Goal: Task Accomplishment & Management: Complete application form

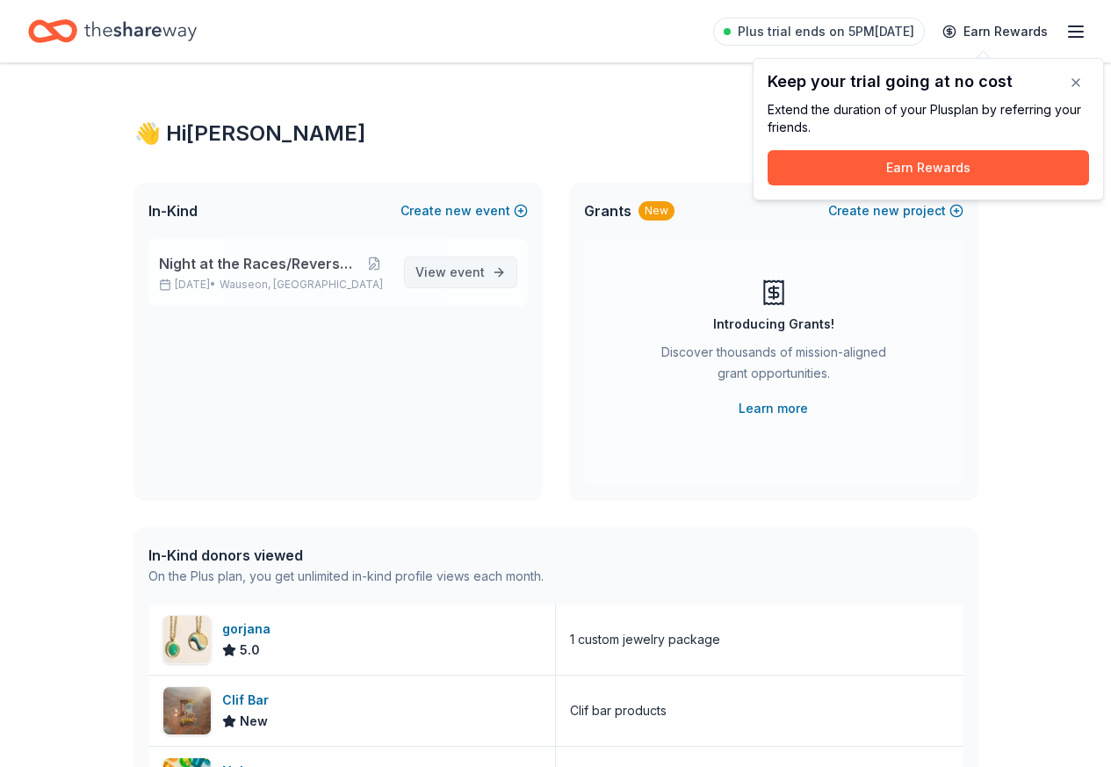
click at [506, 275] on link "View event" at bounding box center [460, 272] width 113 height 32
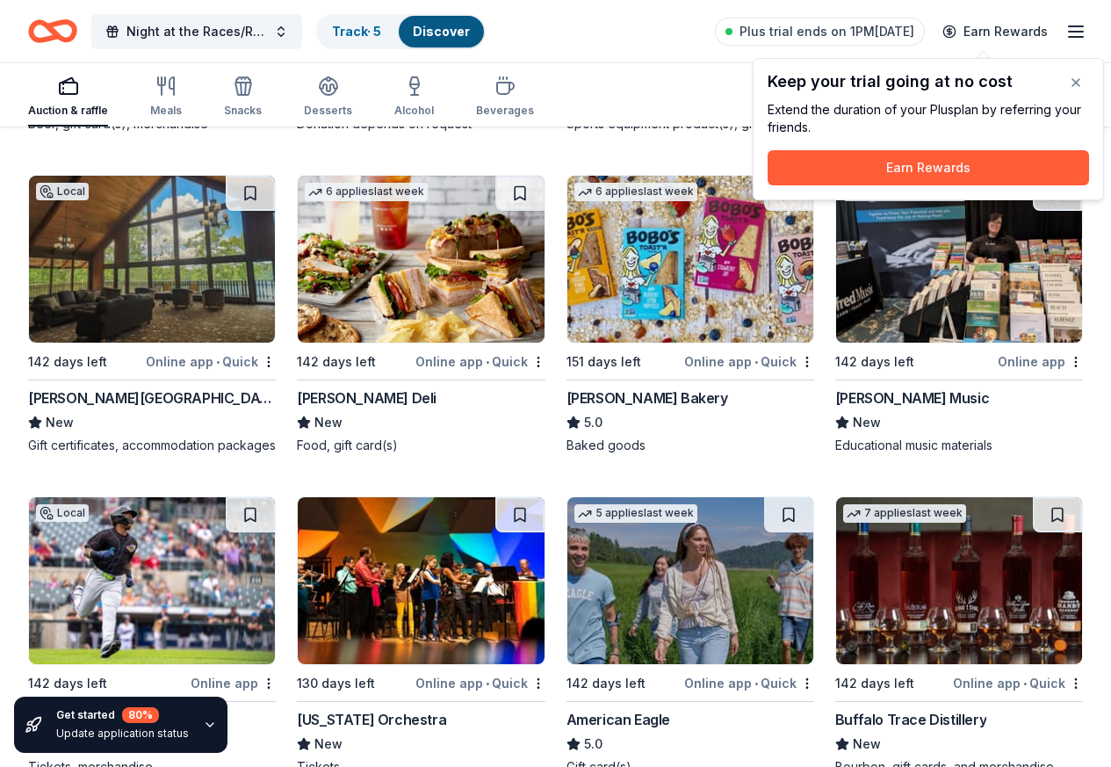
scroll to position [4365, 0]
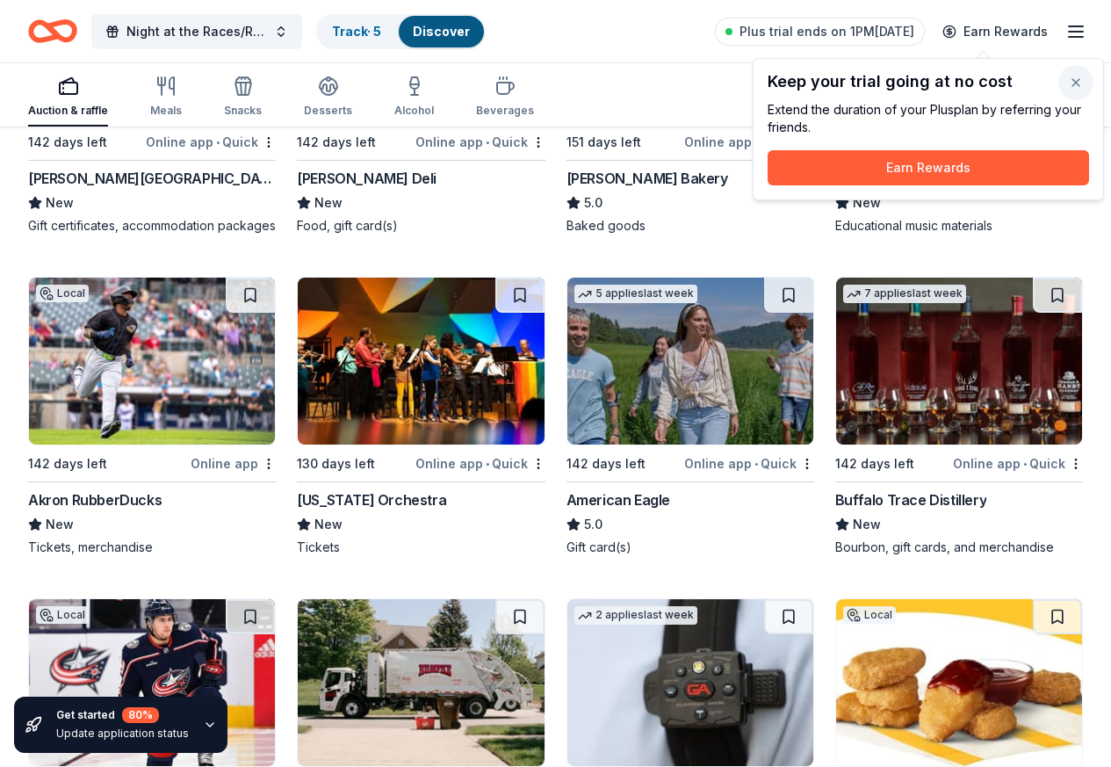
click at [1082, 81] on button "button" at bounding box center [1075, 82] width 35 height 35
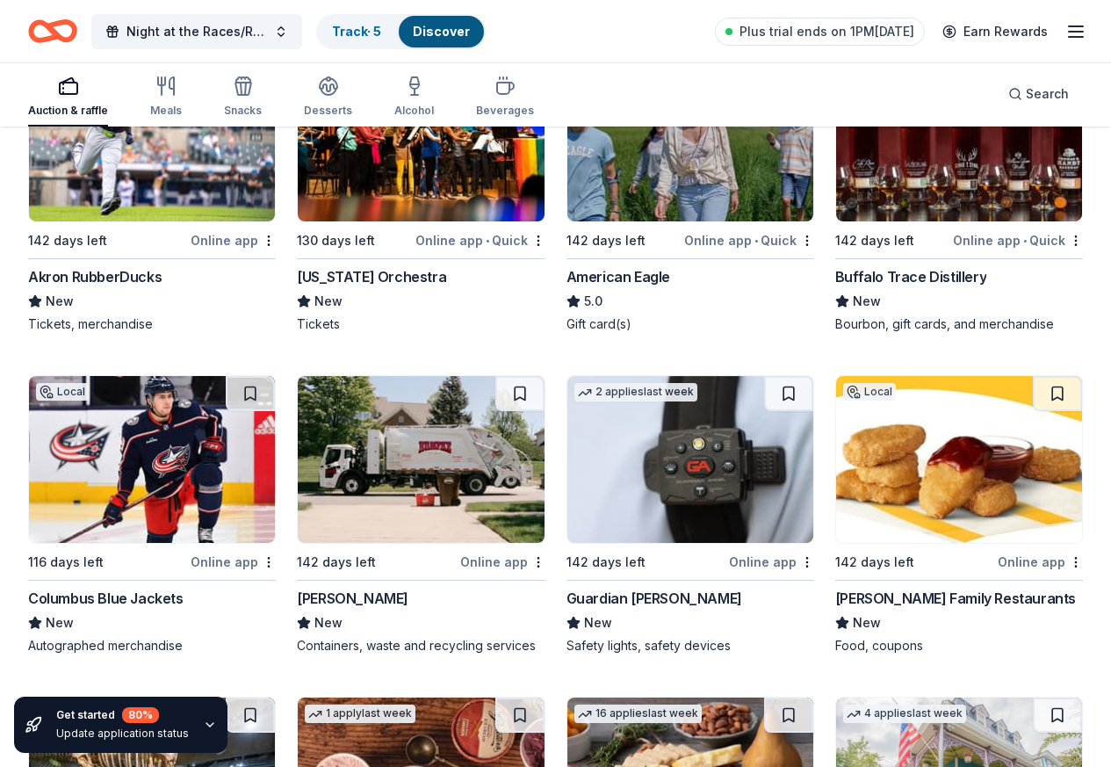
scroll to position [4717, 0]
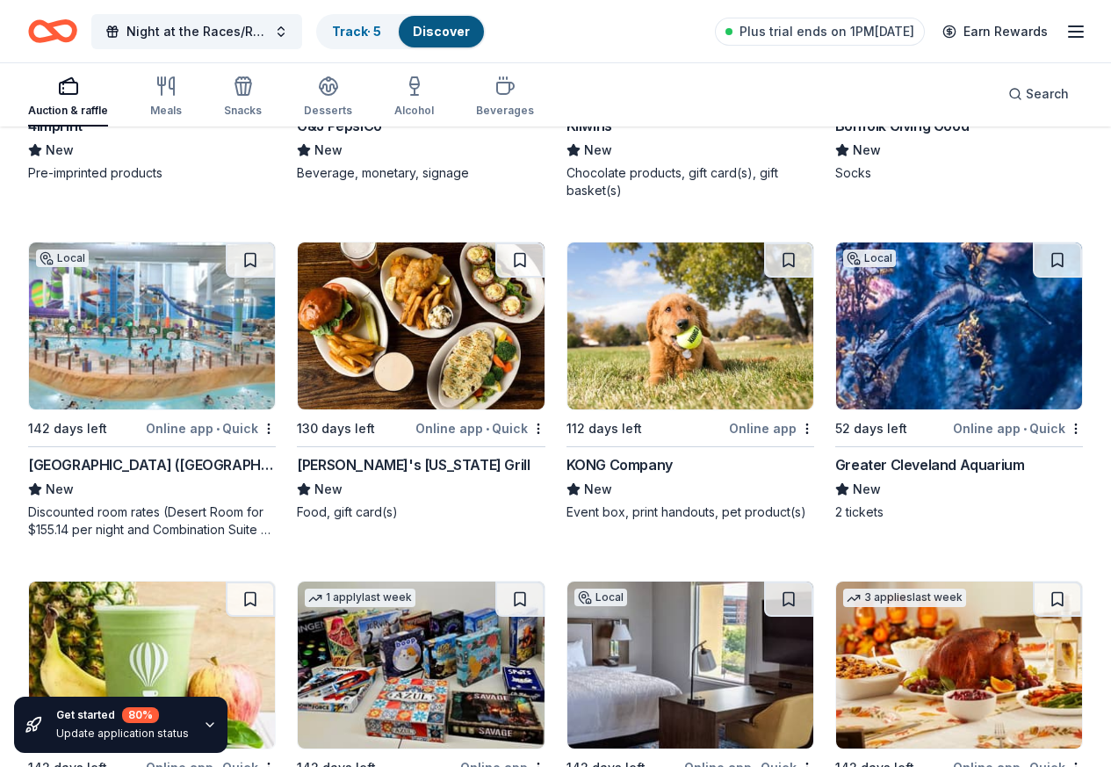
scroll to position [7411, 0]
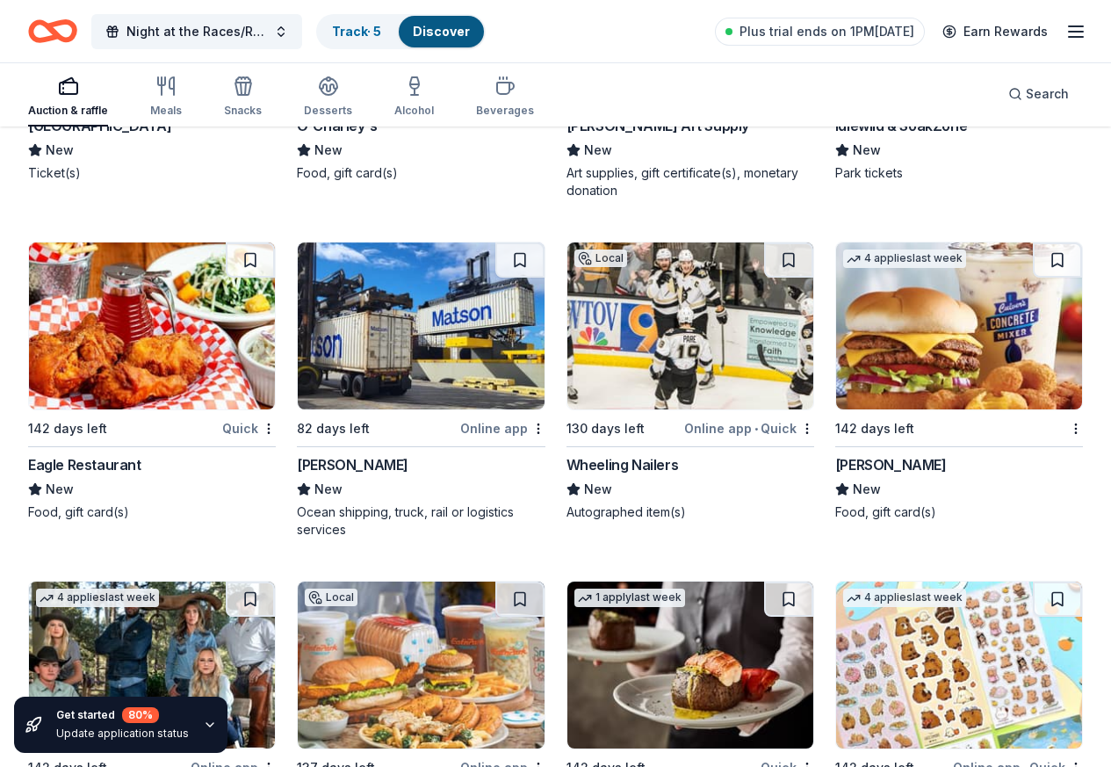
scroll to position [8486, 0]
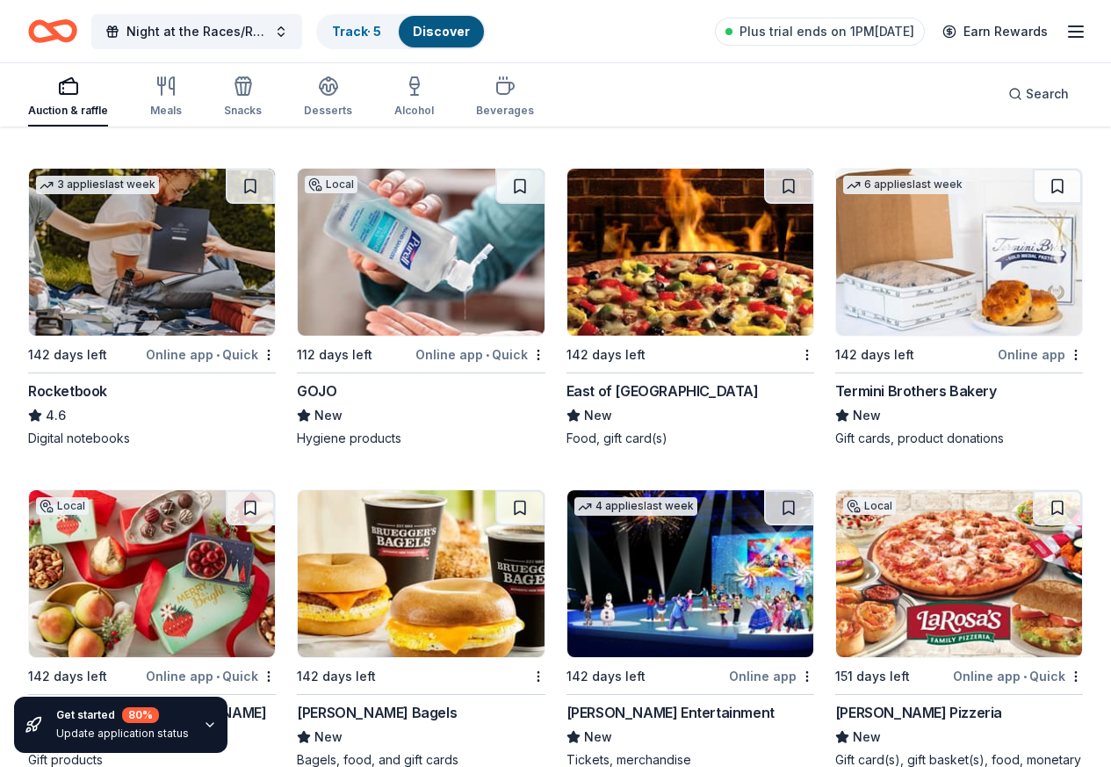
scroll to position [9841, 0]
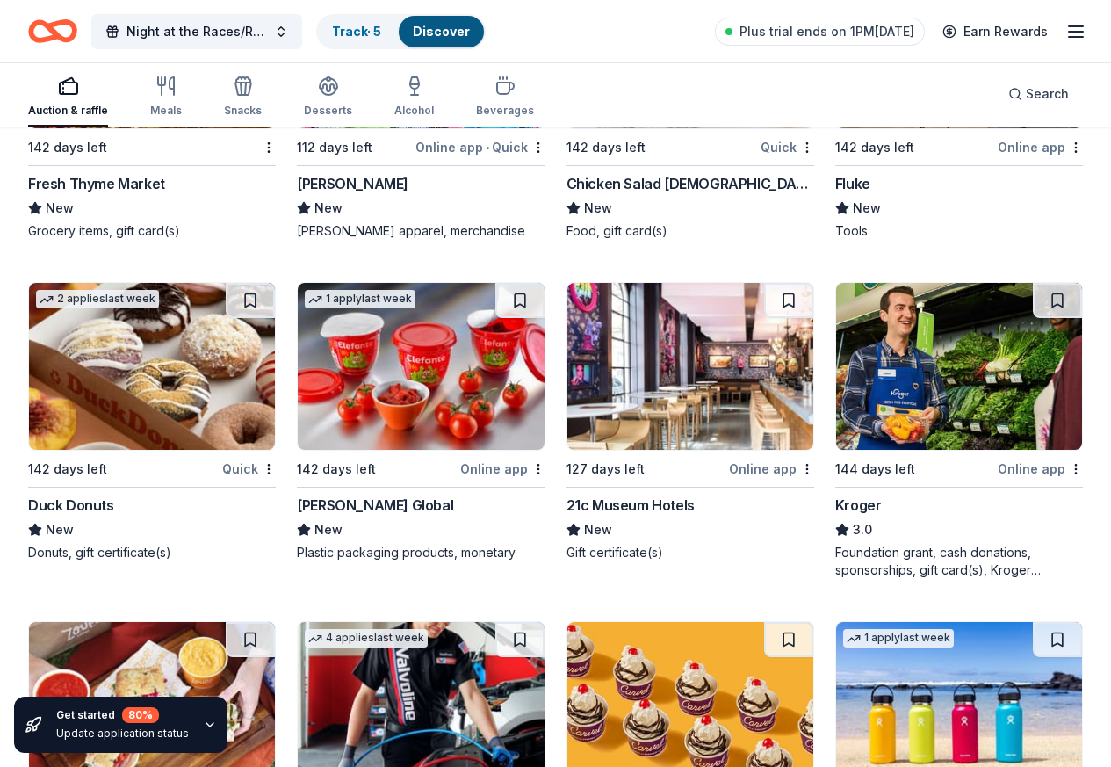
scroll to position [11268, 0]
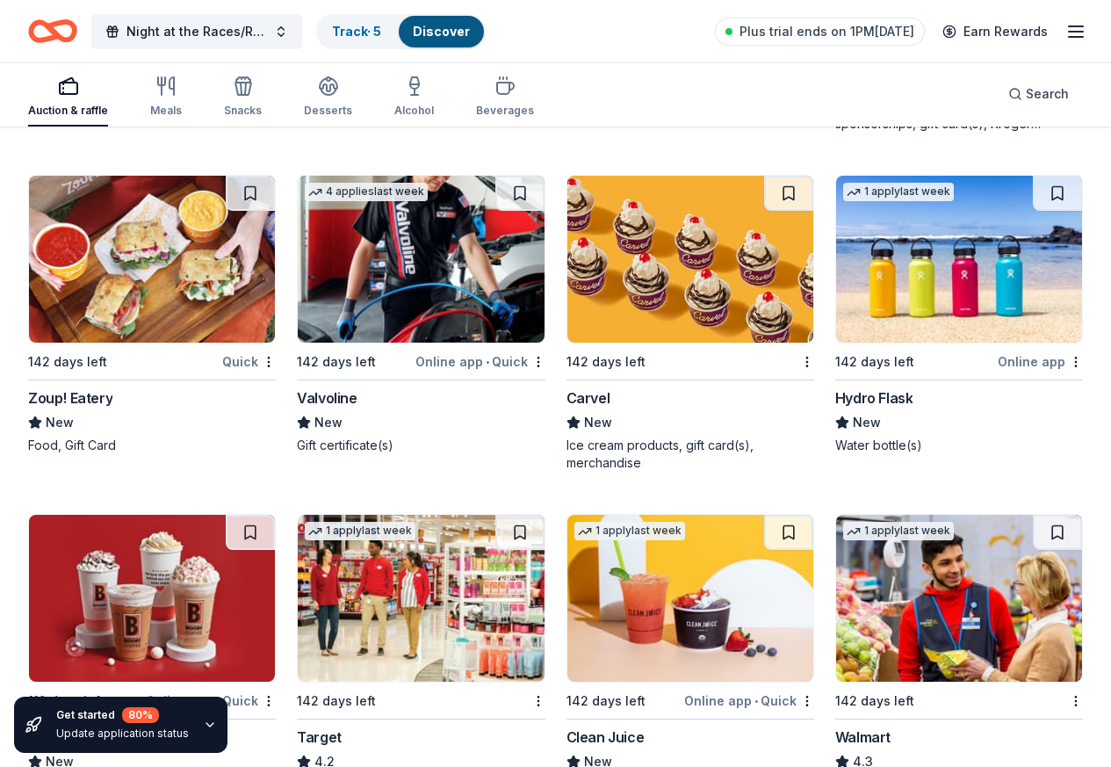
scroll to position [11858, 0]
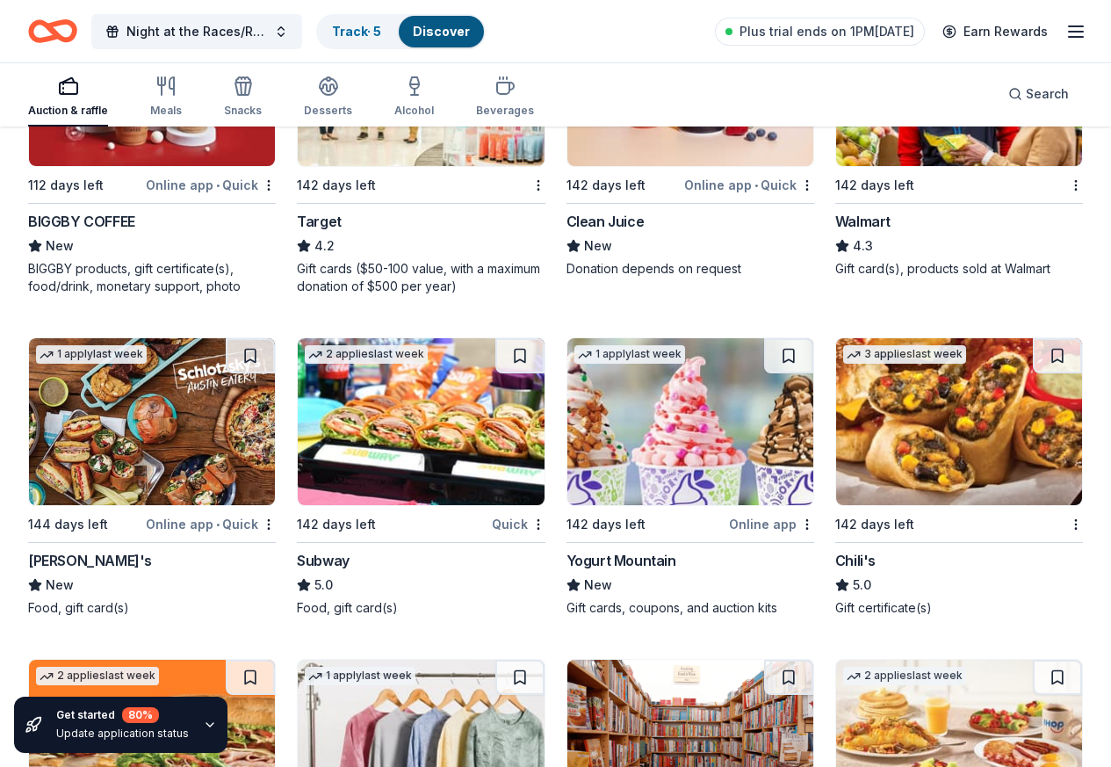
scroll to position [12448, 0]
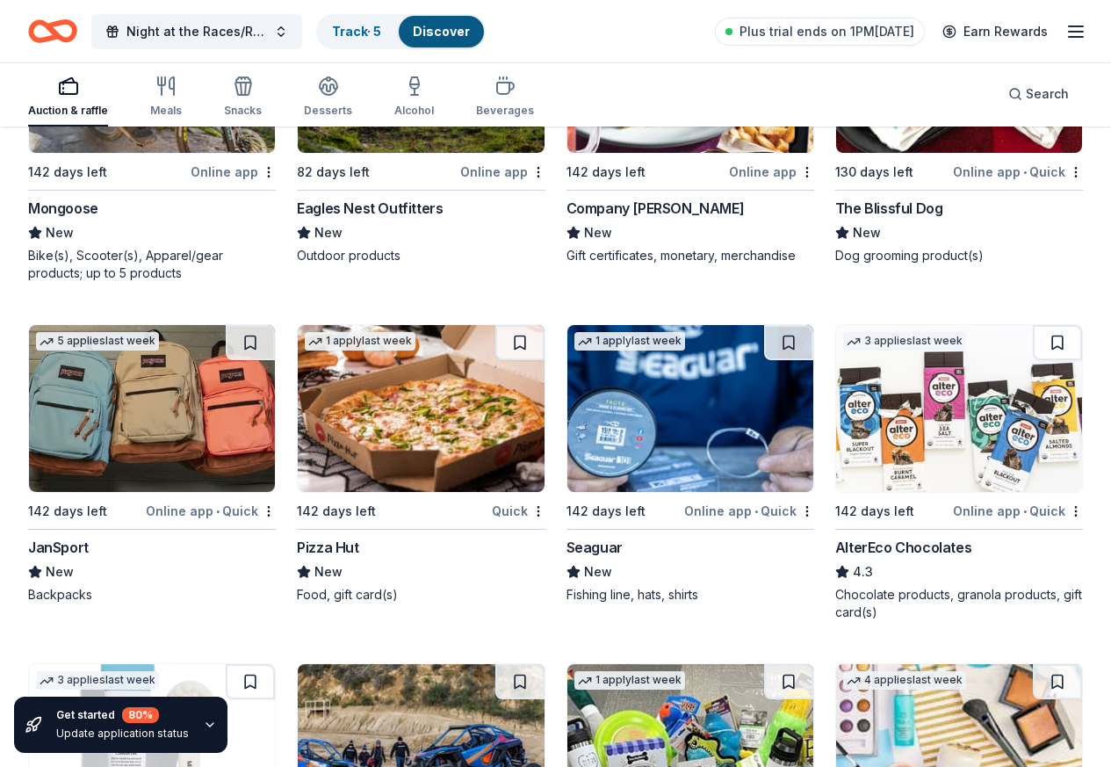
scroll to position [15001, 0]
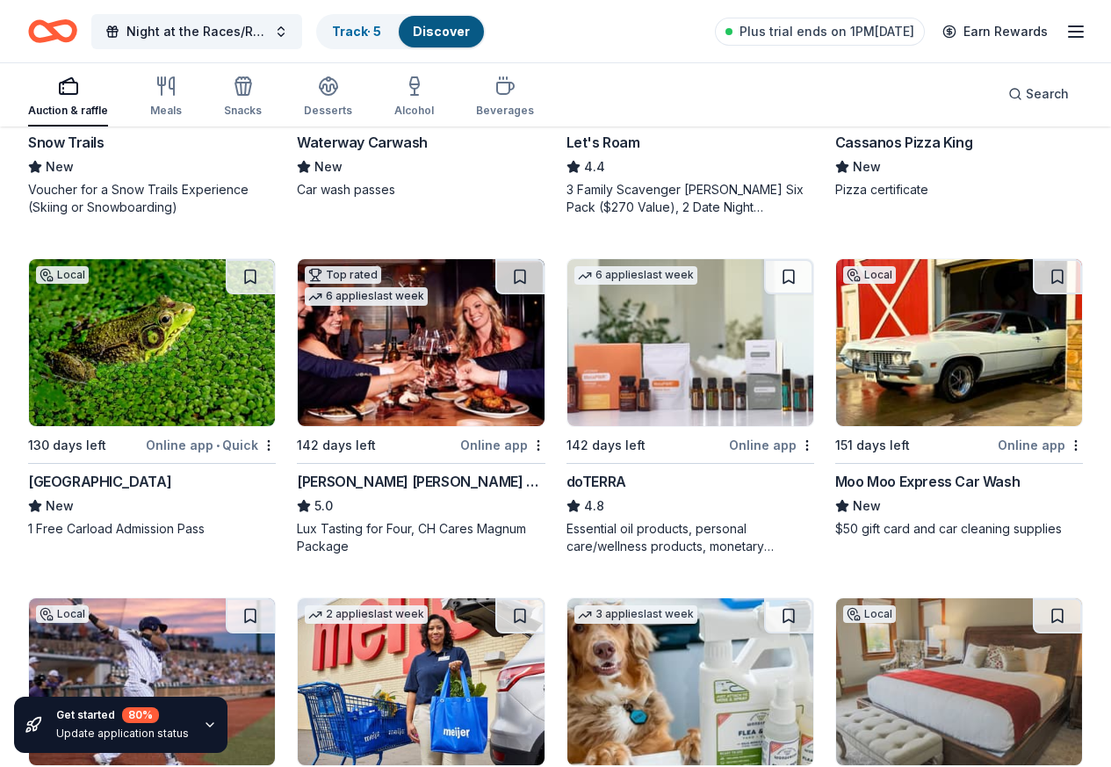
scroll to position [1405, 0]
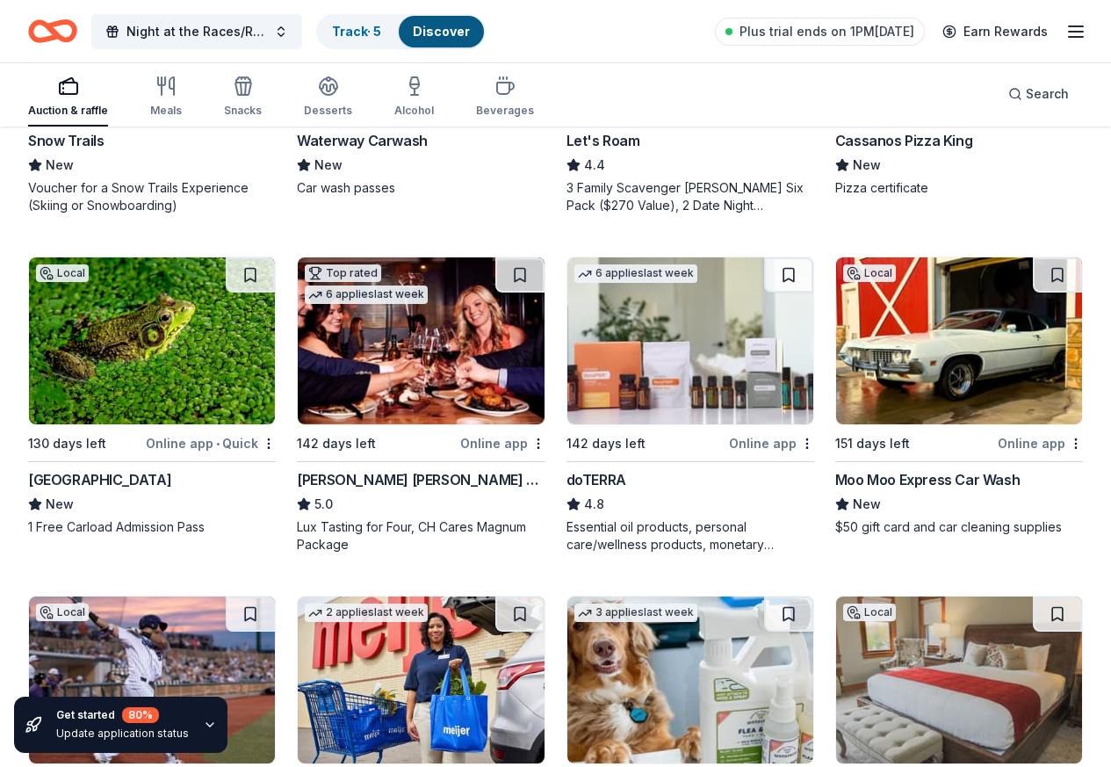
click at [351, 596] on img at bounding box center [421, 679] width 246 height 167
click at [789, 33] on span "Plus trial ends on 1PM, 10/8" at bounding box center [826, 31] width 175 height 21
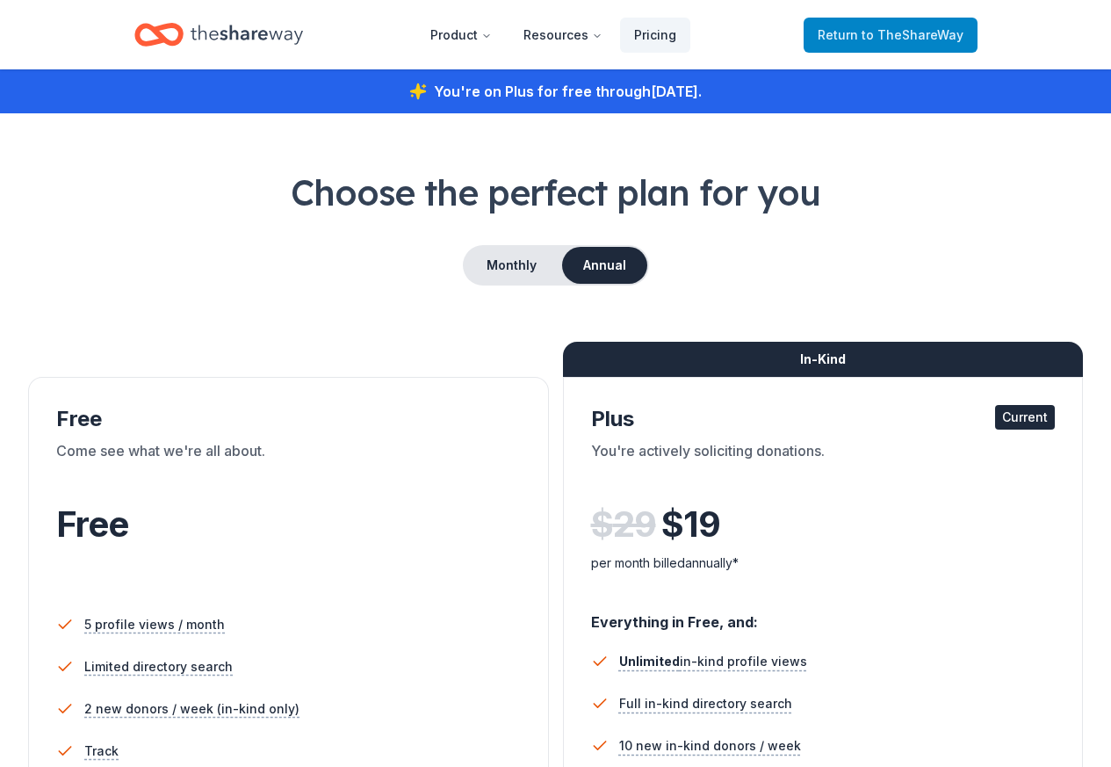
click at [815, 32] on link "Return to TheShareWay" at bounding box center [891, 35] width 174 height 35
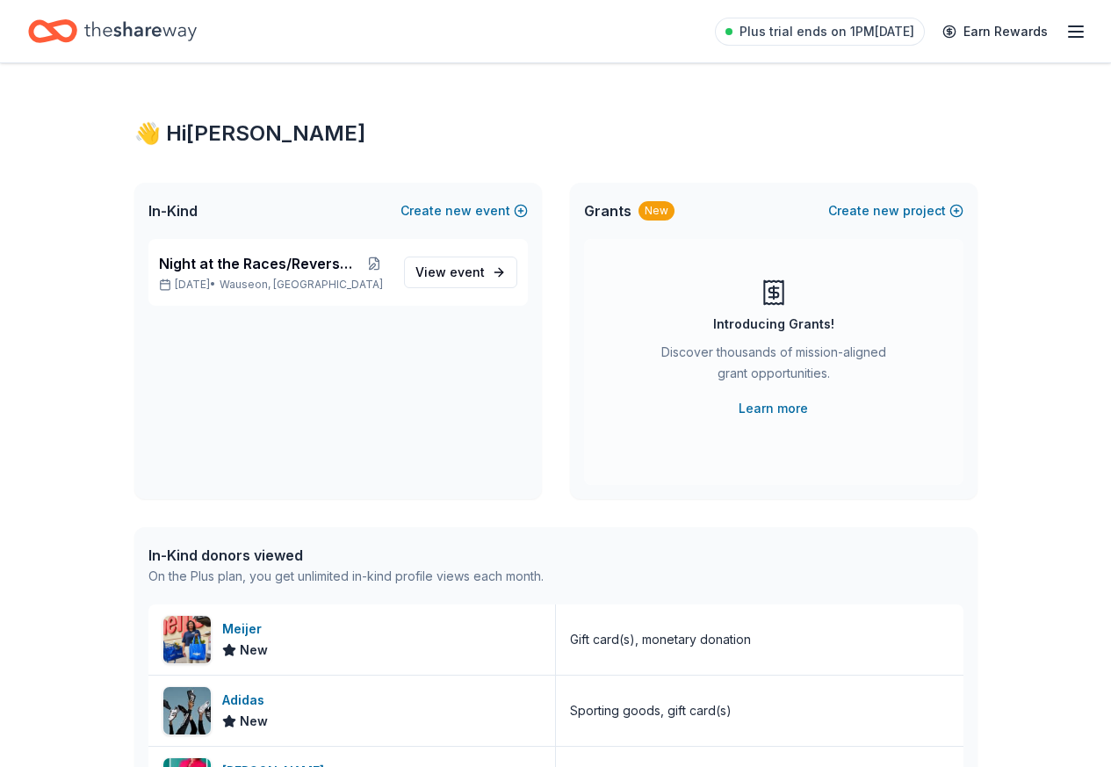
click at [1065, 32] on icon "button" at bounding box center [1075, 31] width 21 height 21
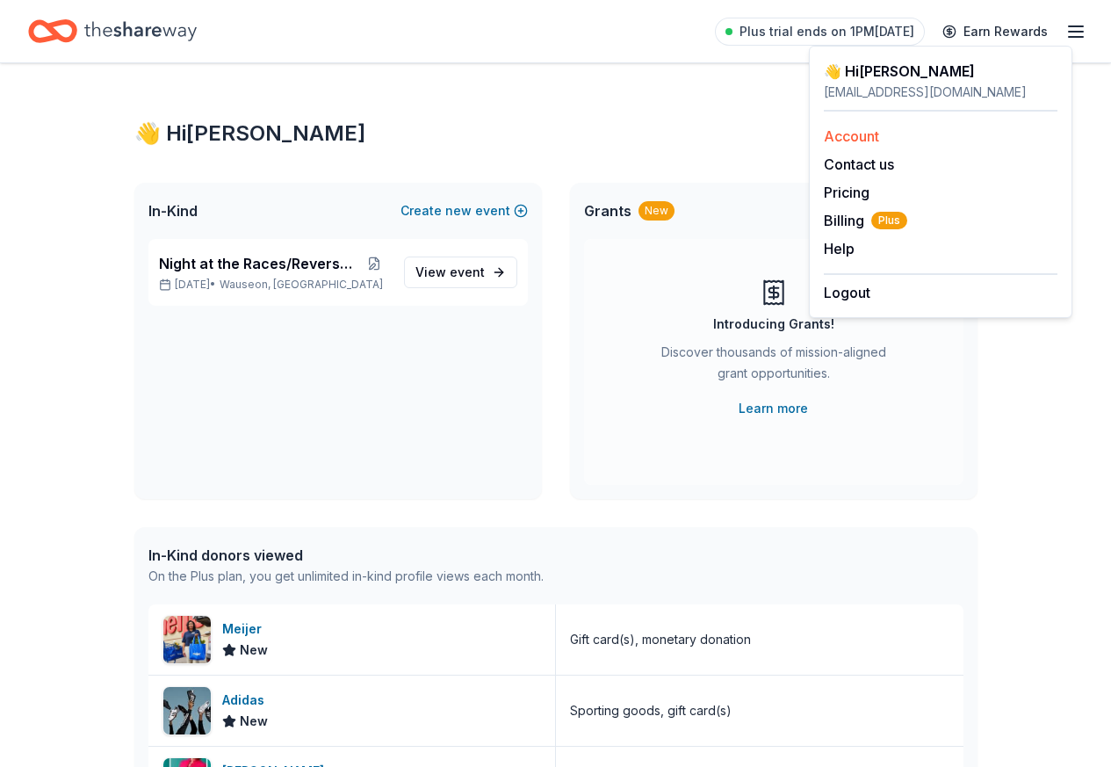
click at [852, 135] on link "Account" at bounding box center [851, 136] width 55 height 18
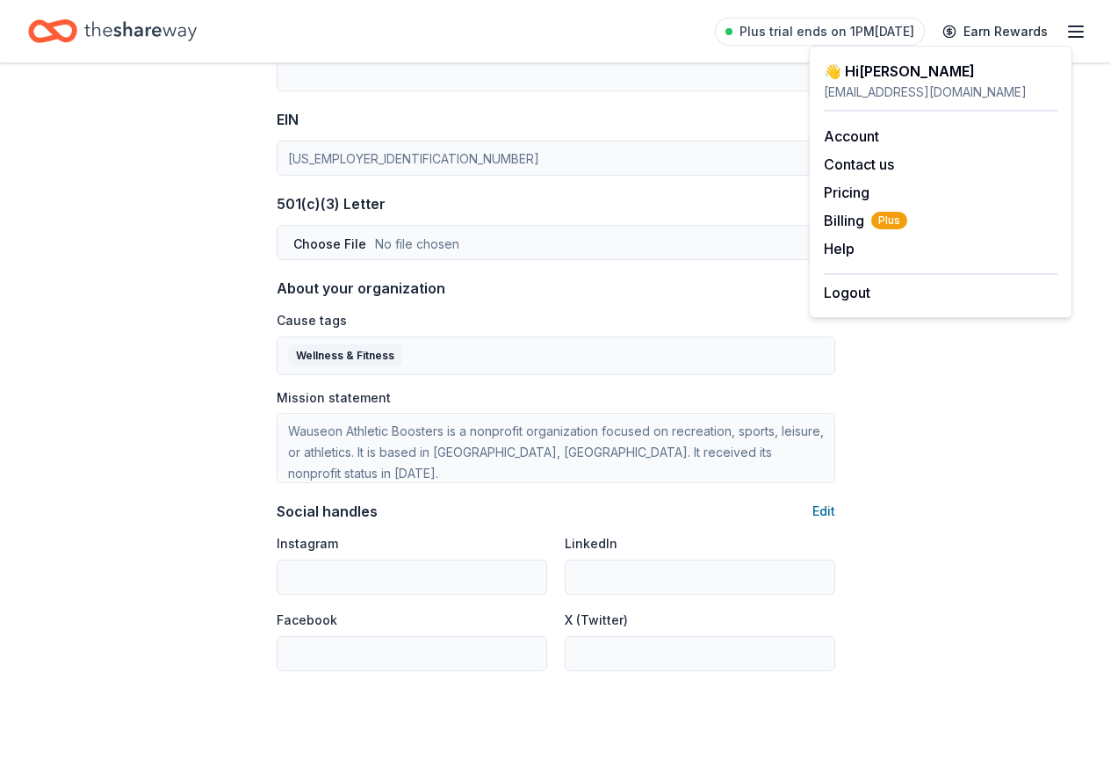
scroll to position [790, 0]
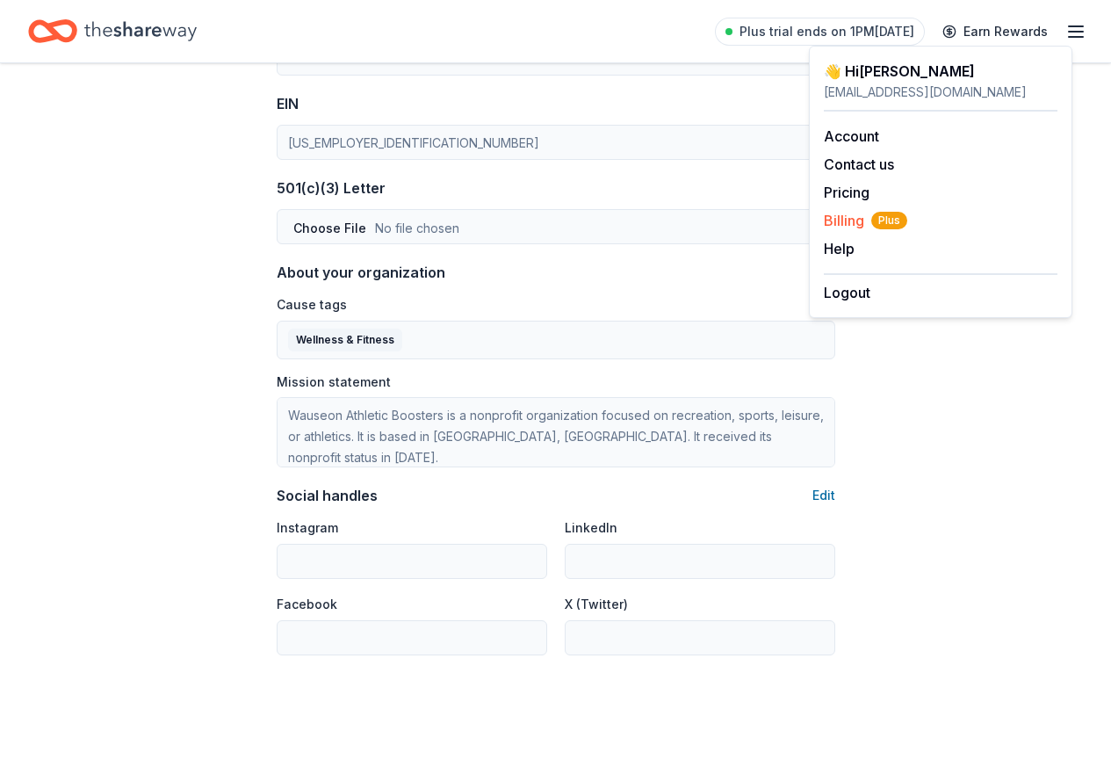
click at [839, 218] on span "Billing Plus" at bounding box center [865, 220] width 83 height 21
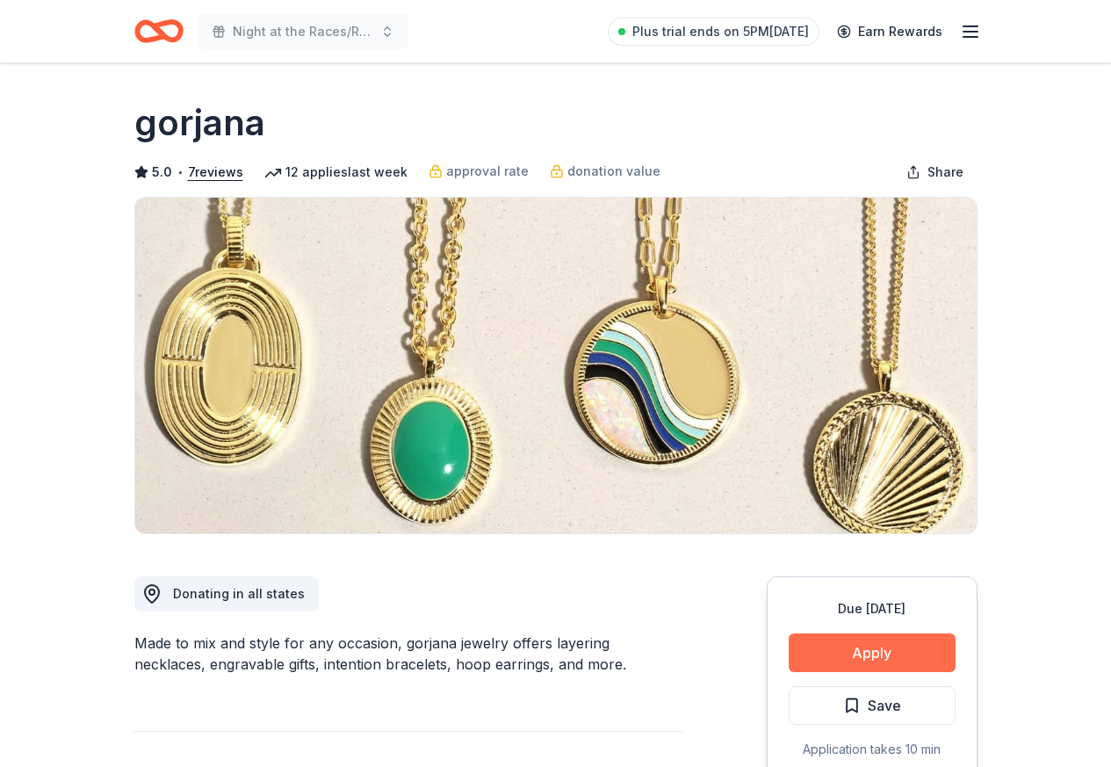
click at [845, 653] on button "Apply" at bounding box center [872, 652] width 167 height 39
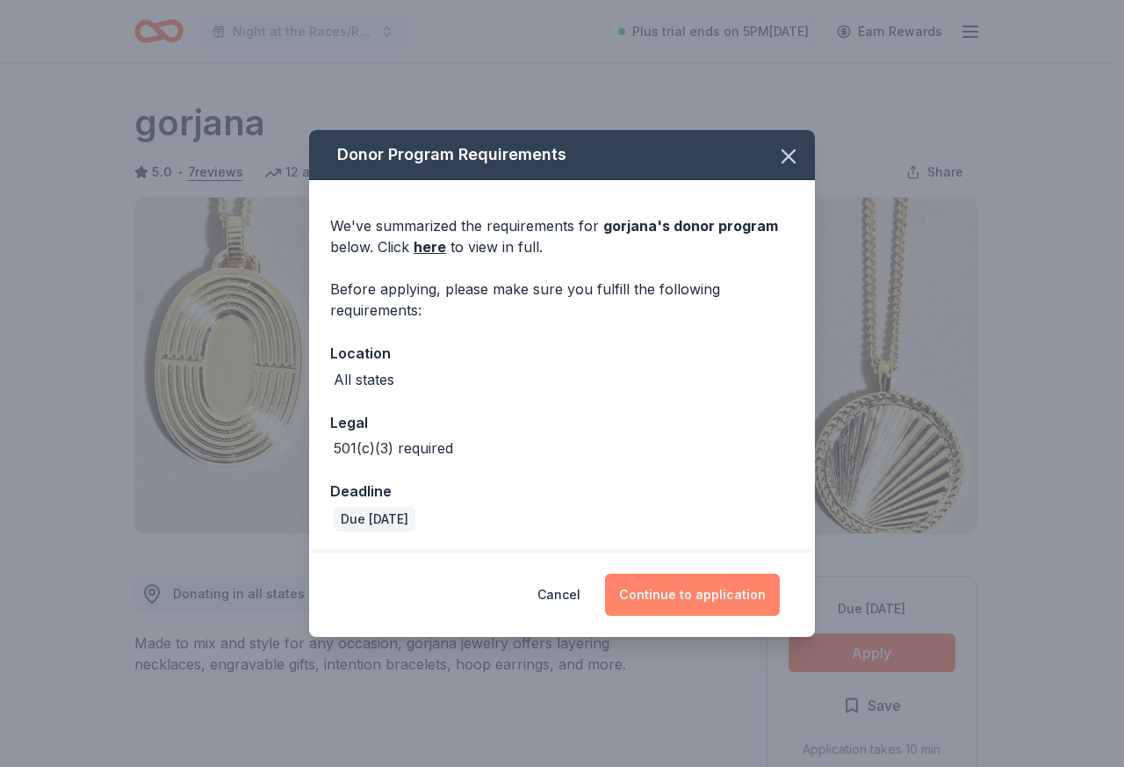
click at [668, 588] on button "Continue to application" at bounding box center [692, 594] width 175 height 42
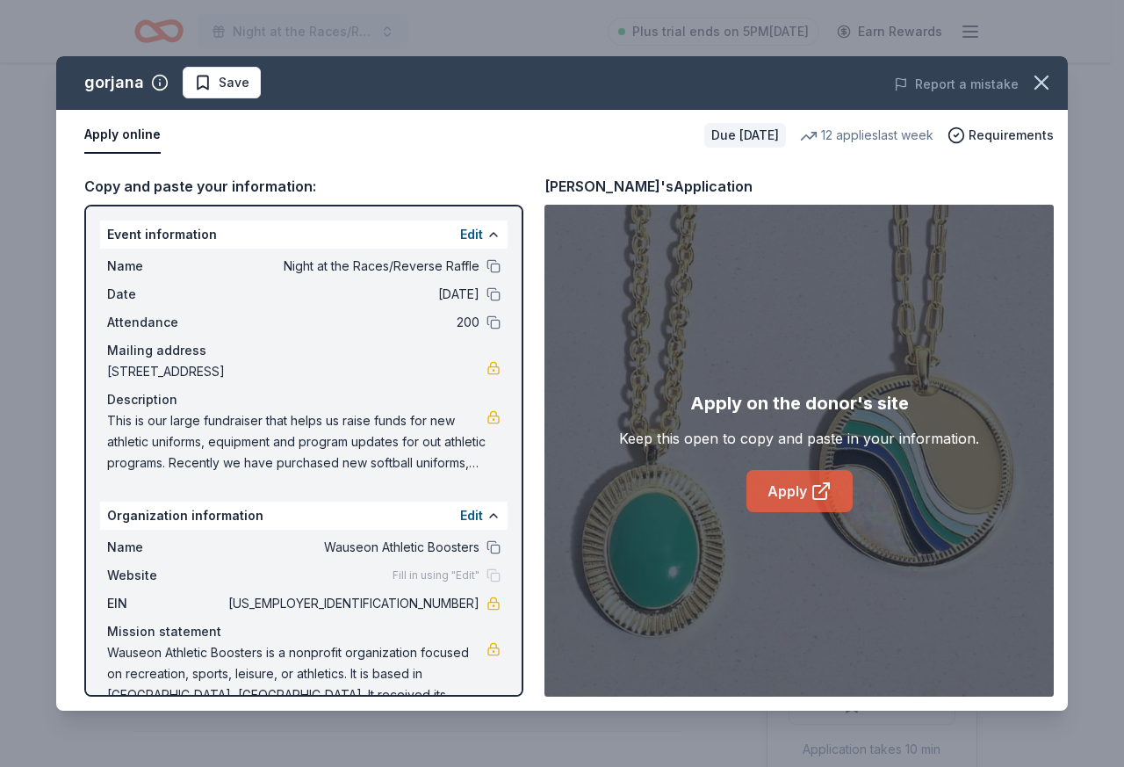
click at [789, 491] on link "Apply" at bounding box center [799, 491] width 106 height 42
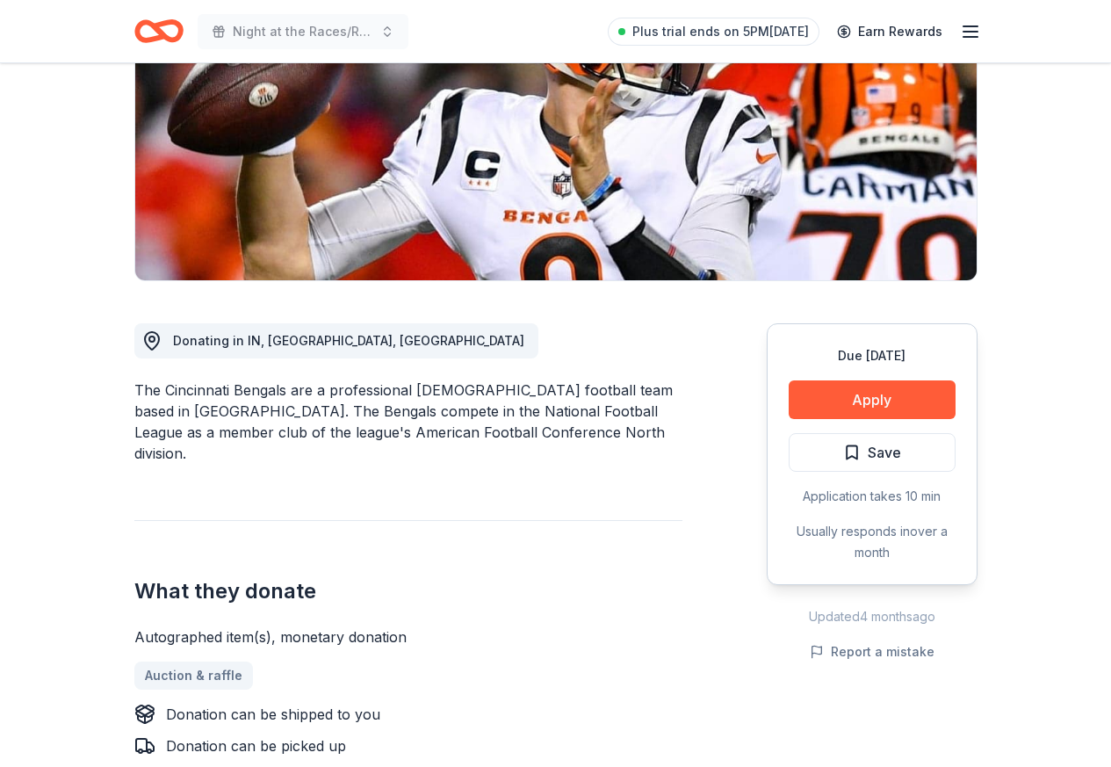
scroll to position [263, 0]
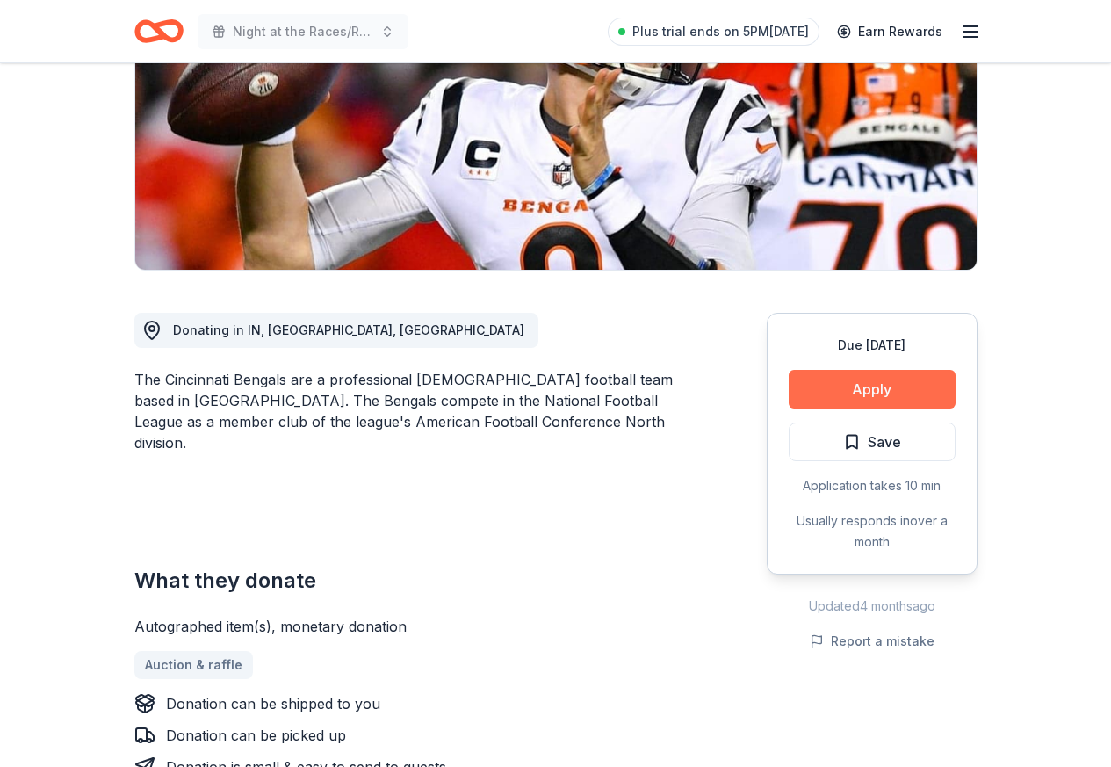
click at [868, 385] on button "Apply" at bounding box center [872, 389] width 167 height 39
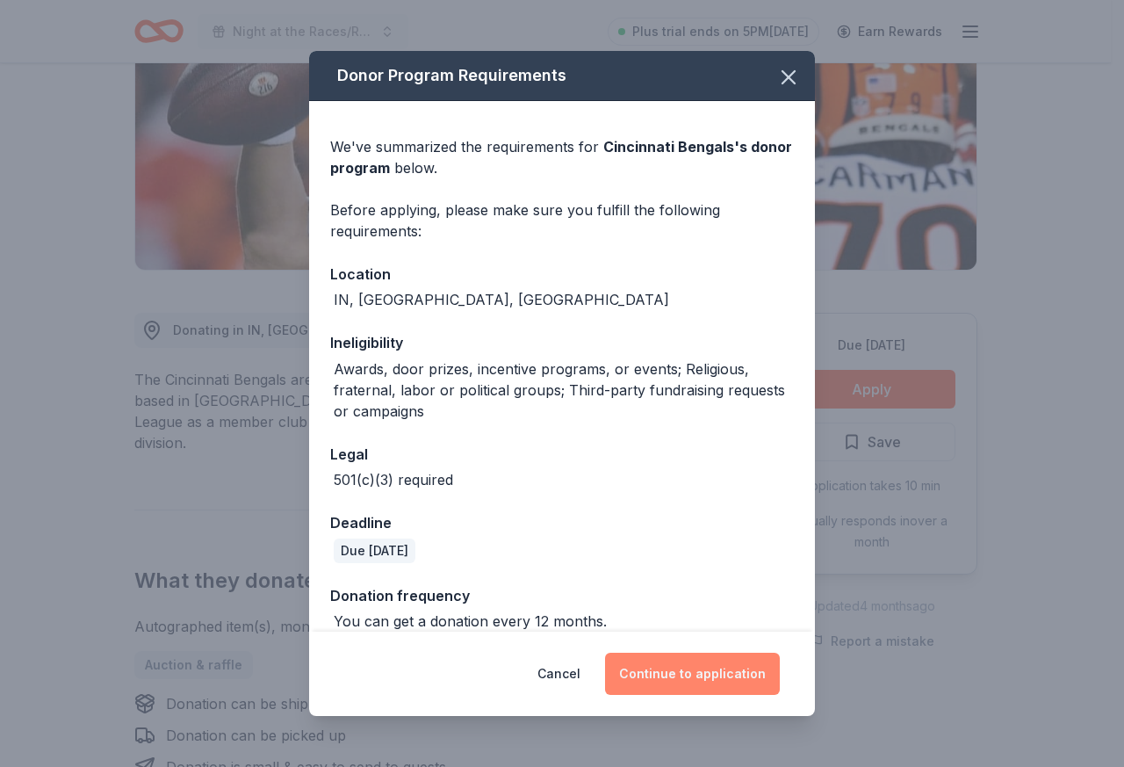
click at [661, 659] on button "Continue to application" at bounding box center [692, 673] width 175 height 42
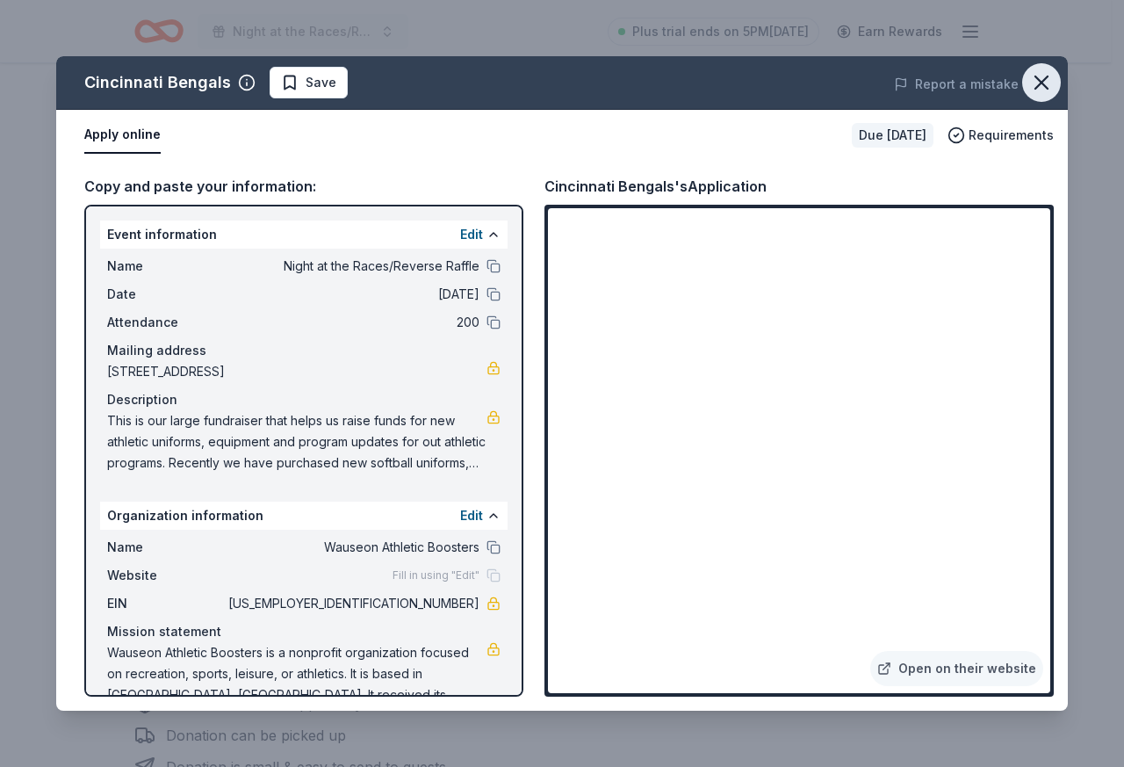
click at [1049, 72] on icon "button" at bounding box center [1041, 82] width 25 height 25
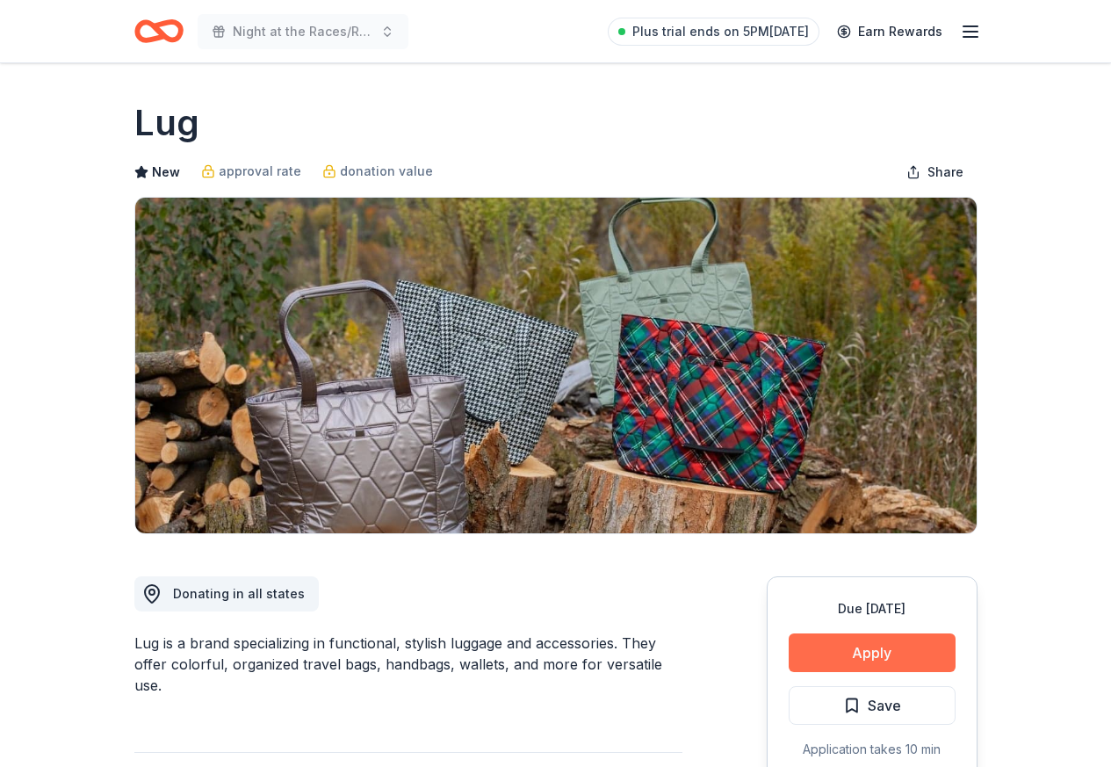
click at [848, 652] on button "Apply" at bounding box center [872, 652] width 167 height 39
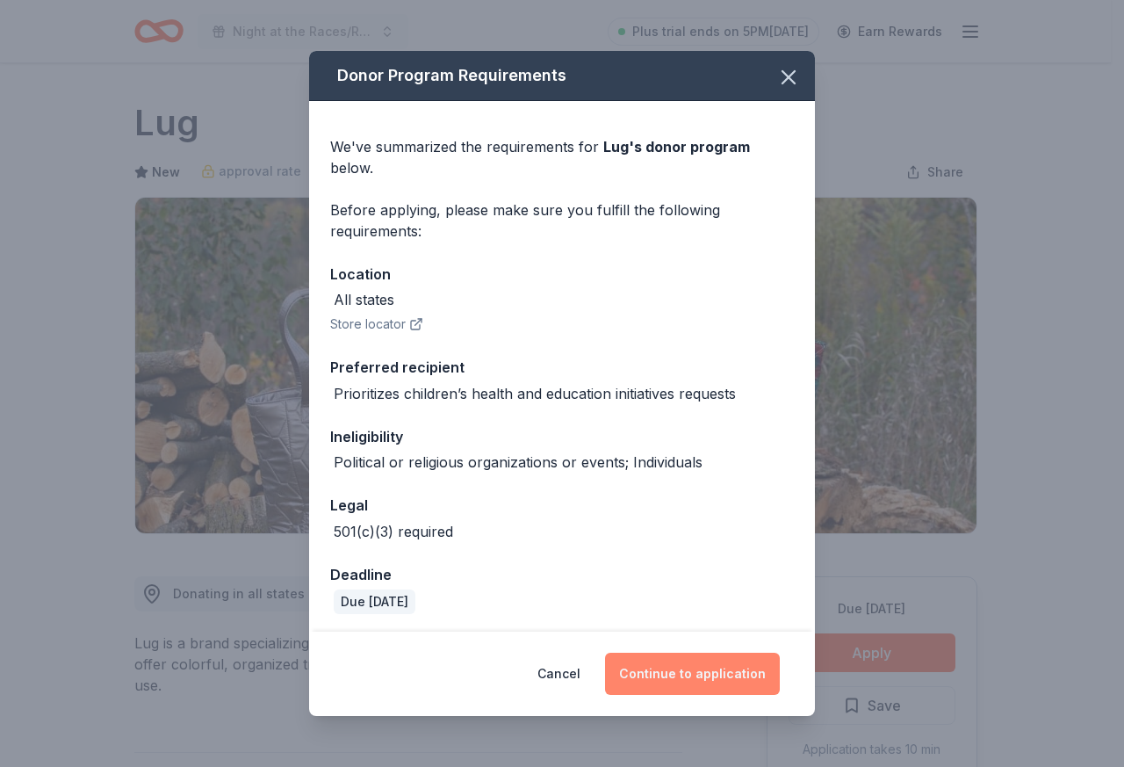
click at [708, 665] on button "Continue to application" at bounding box center [692, 673] width 175 height 42
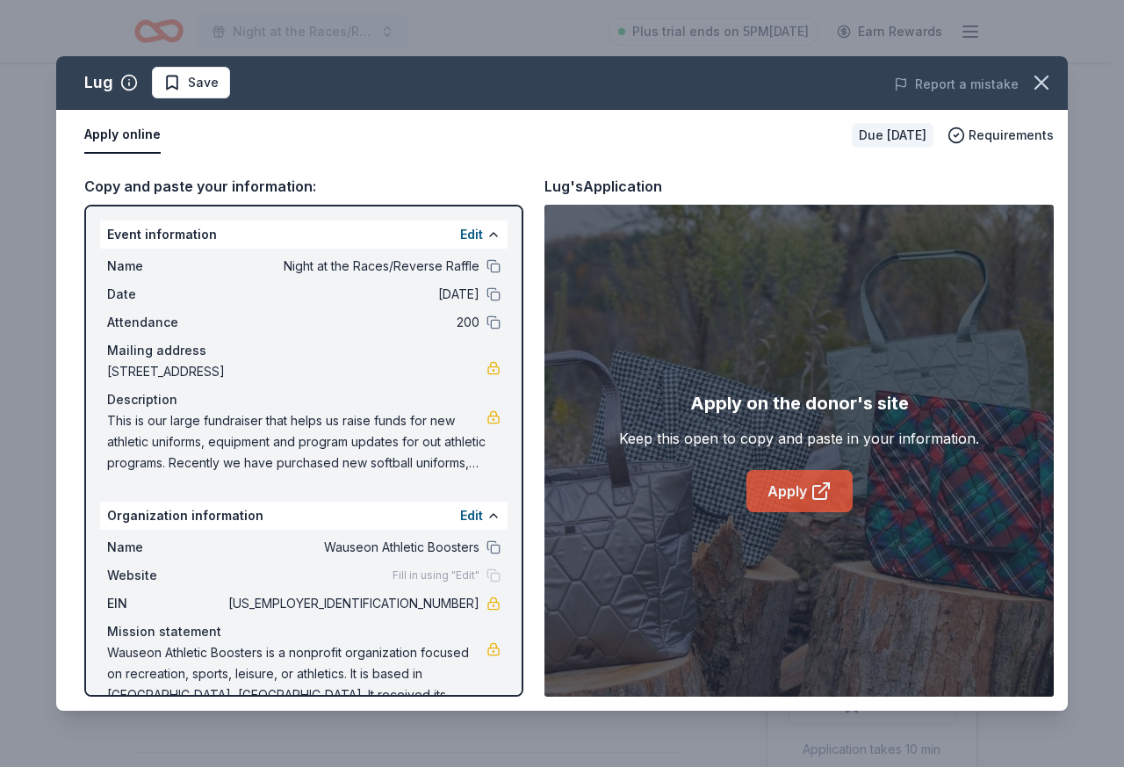
click at [804, 490] on link "Apply" at bounding box center [799, 491] width 106 height 42
click at [1040, 82] on icon "button" at bounding box center [1041, 82] width 12 height 12
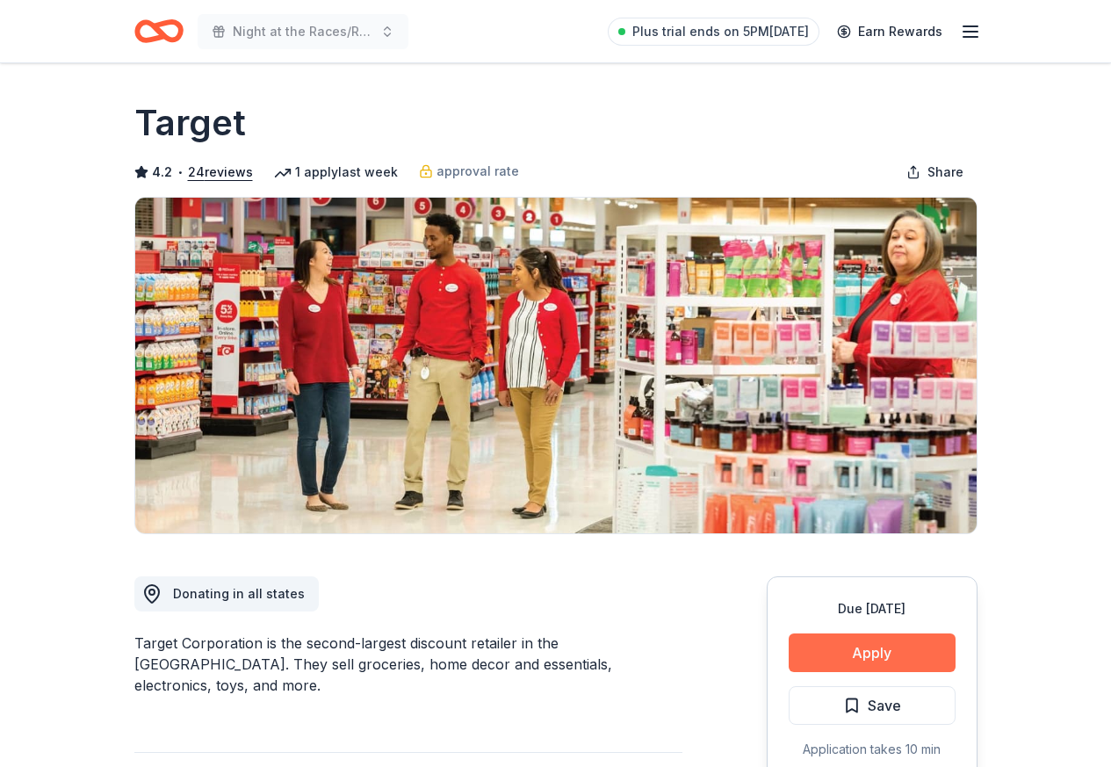
click at [889, 652] on button "Apply" at bounding box center [872, 652] width 167 height 39
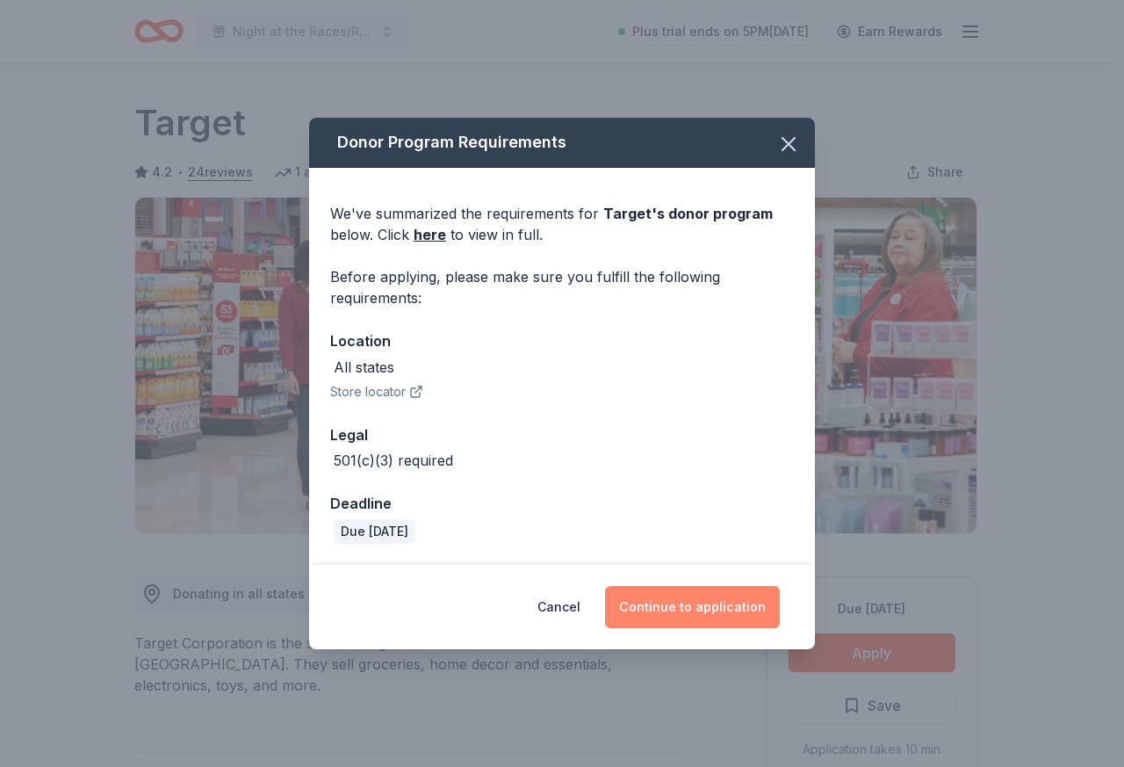
click at [707, 605] on button "Continue to application" at bounding box center [692, 607] width 175 height 42
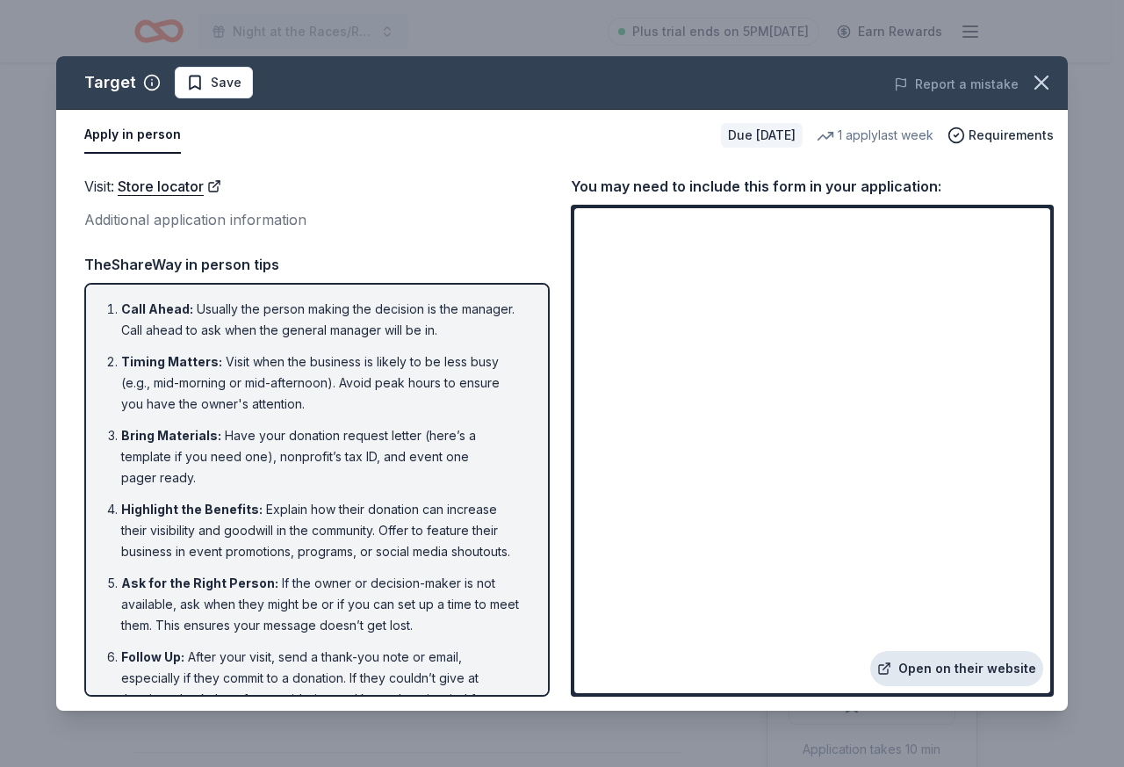
click at [912, 670] on link "Open on their website" at bounding box center [956, 668] width 173 height 35
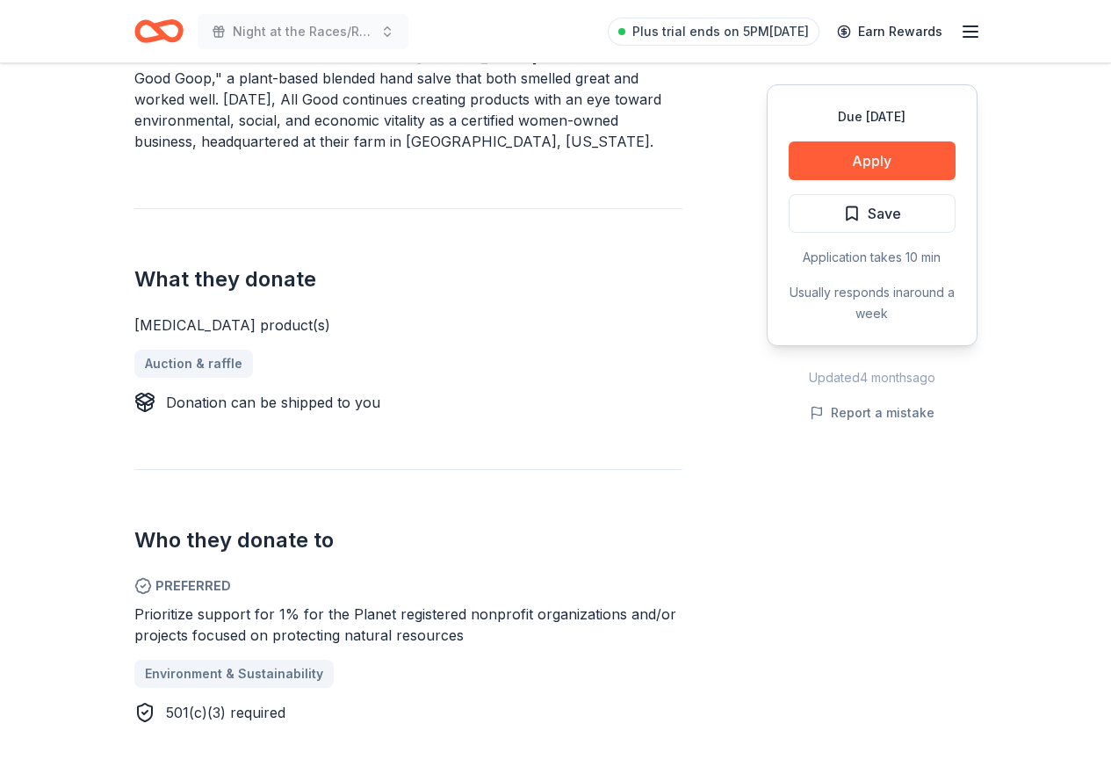
scroll to position [615, 0]
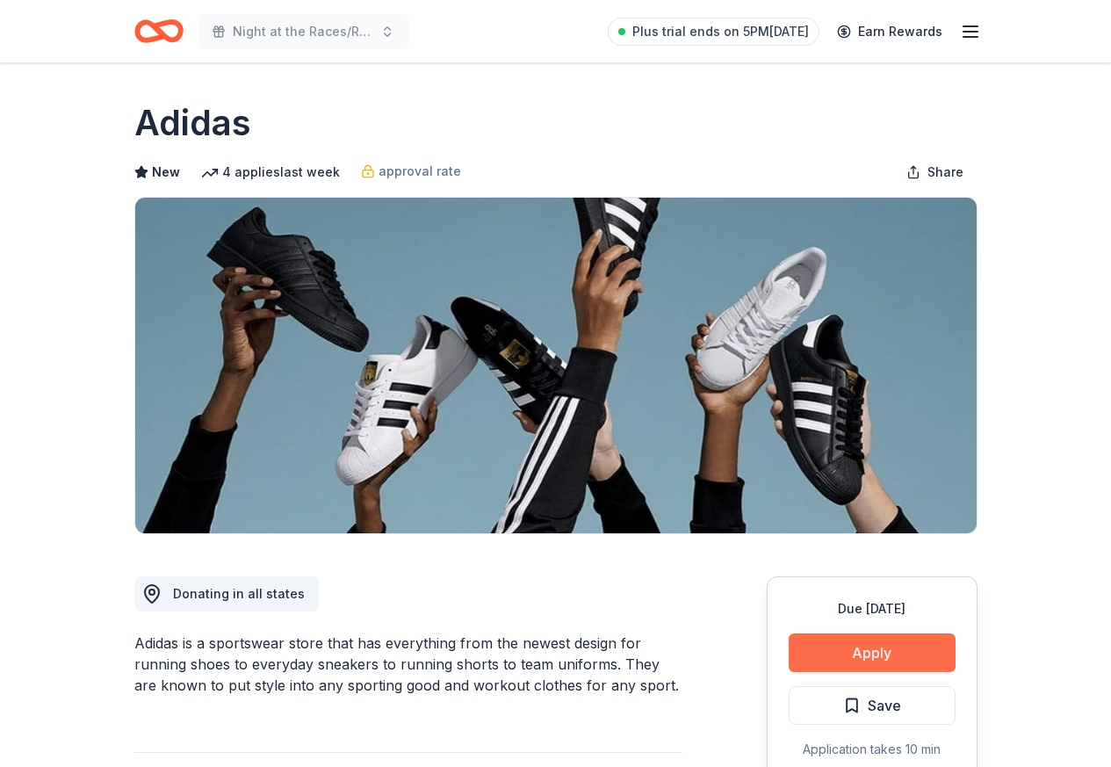
click at [860, 657] on button "Apply" at bounding box center [872, 652] width 167 height 39
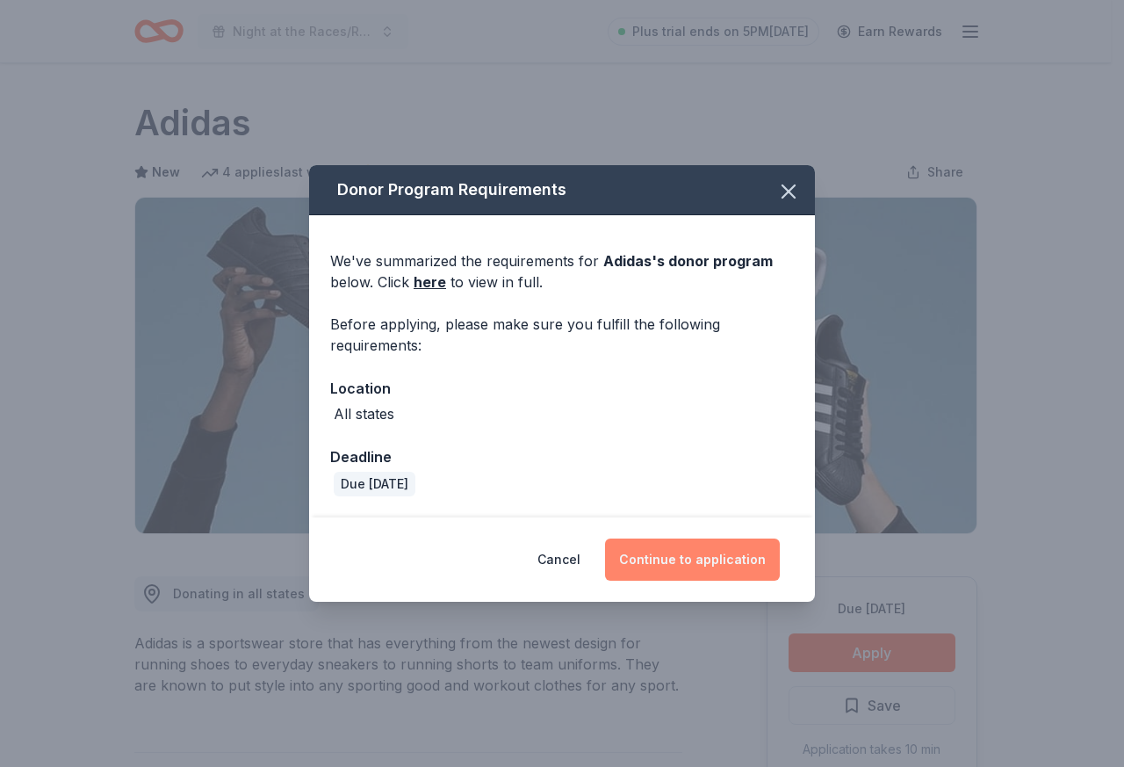
click at [659, 560] on button "Continue to application" at bounding box center [692, 559] width 175 height 42
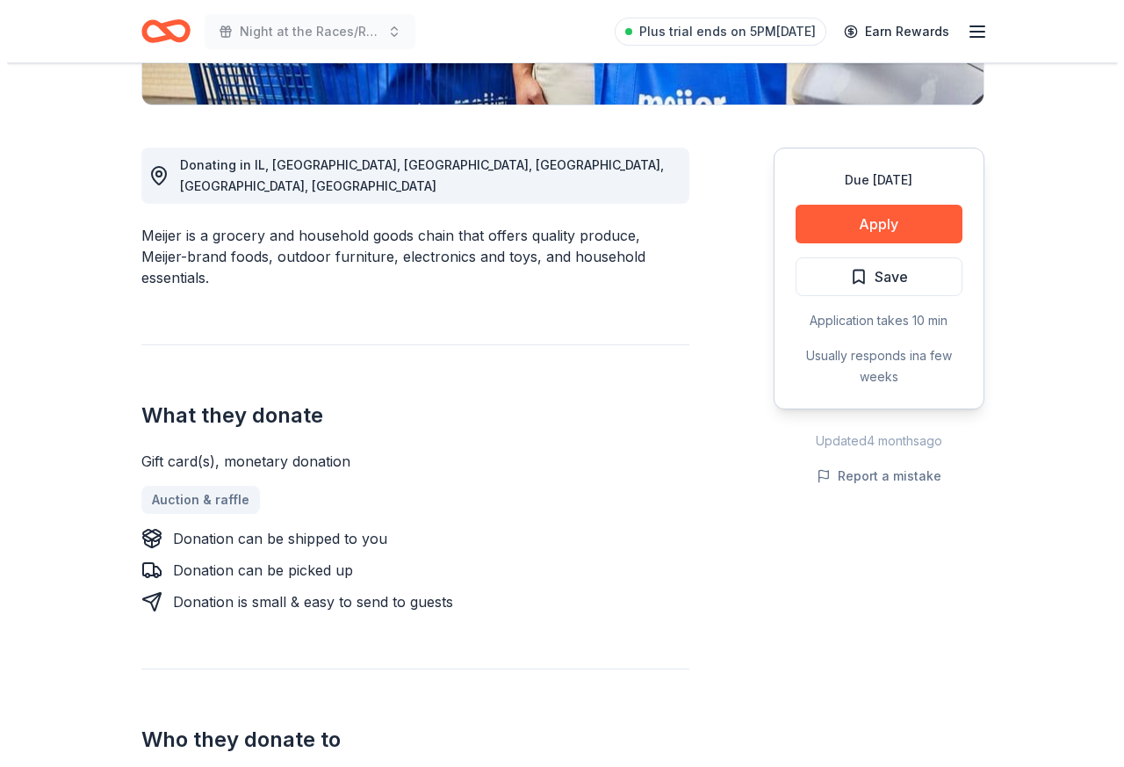
scroll to position [263, 0]
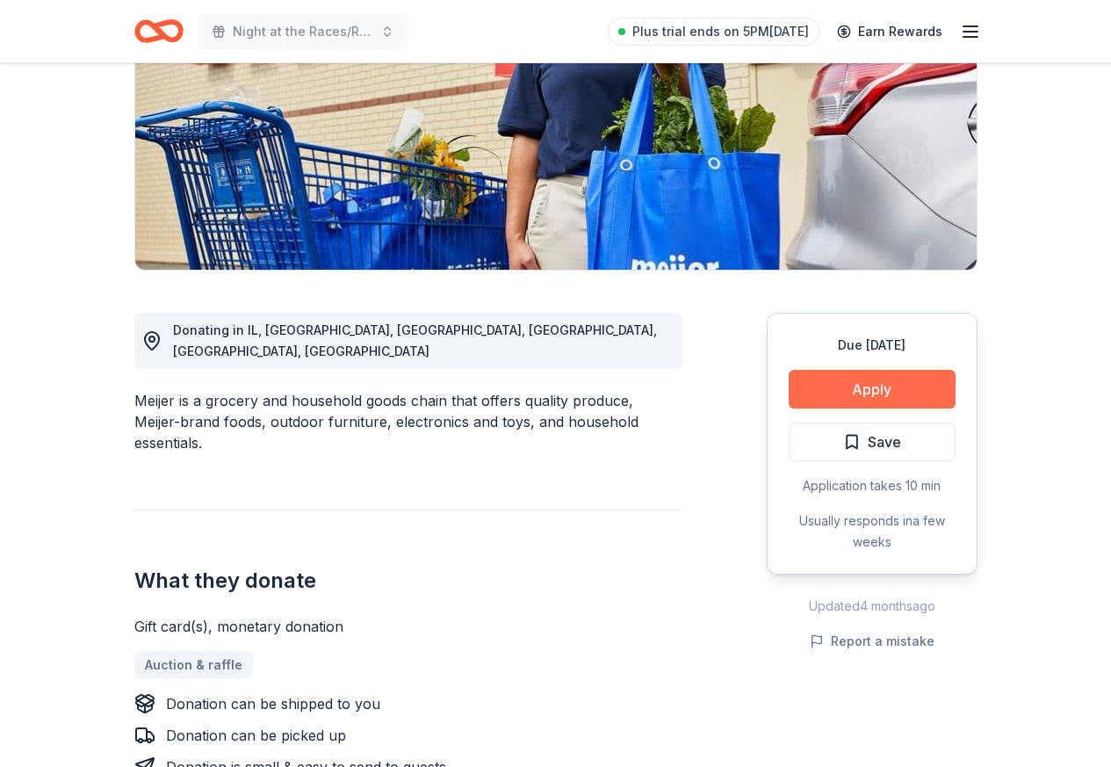
click at [835, 390] on button "Apply" at bounding box center [872, 389] width 167 height 39
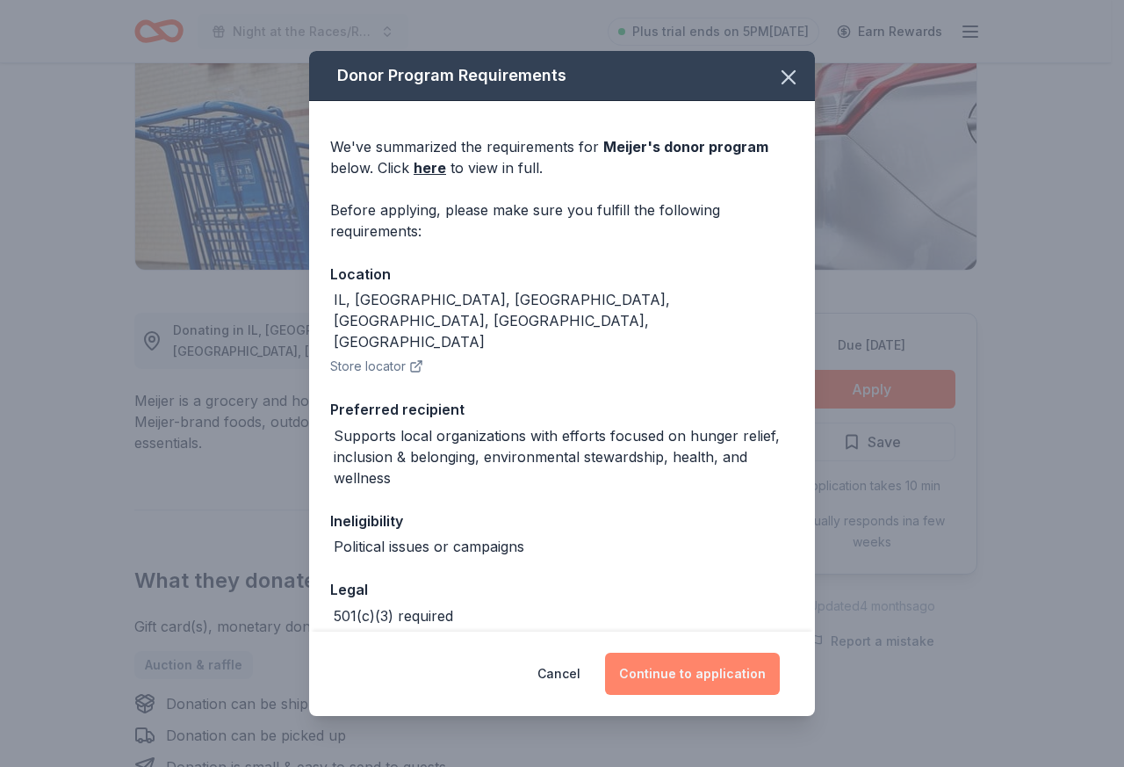
click at [672, 668] on button "Continue to application" at bounding box center [692, 673] width 175 height 42
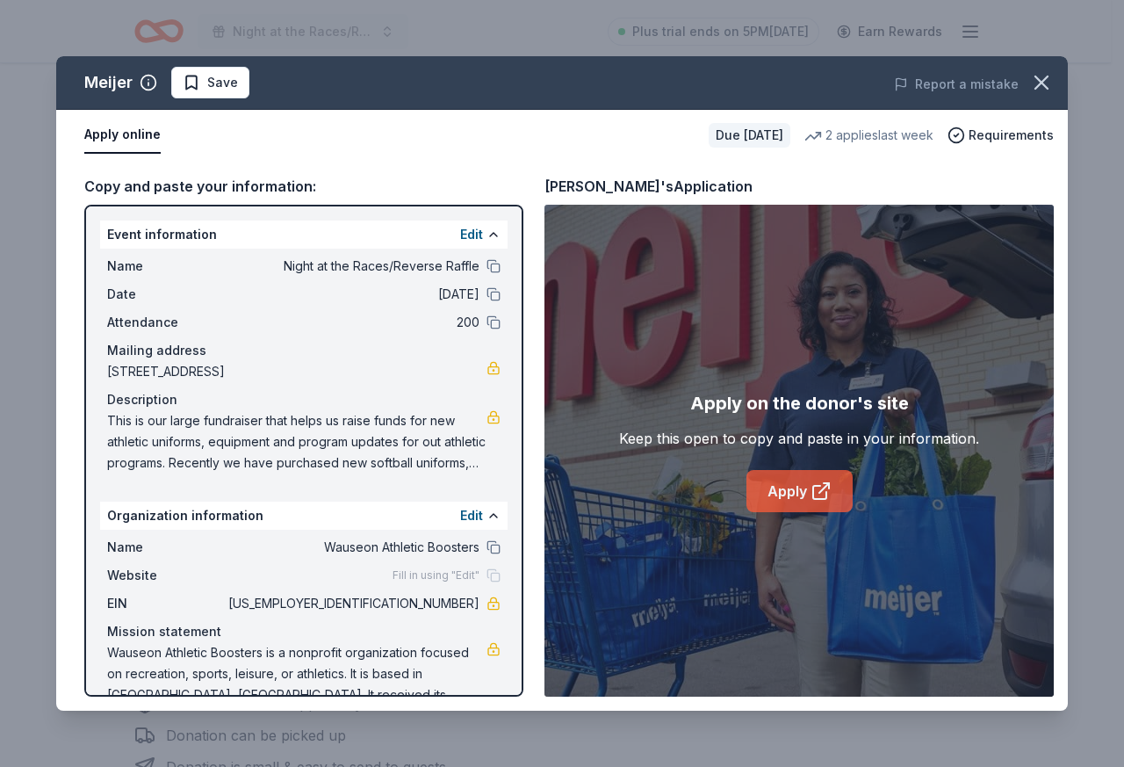
click at [800, 485] on link "Apply" at bounding box center [799, 491] width 106 height 42
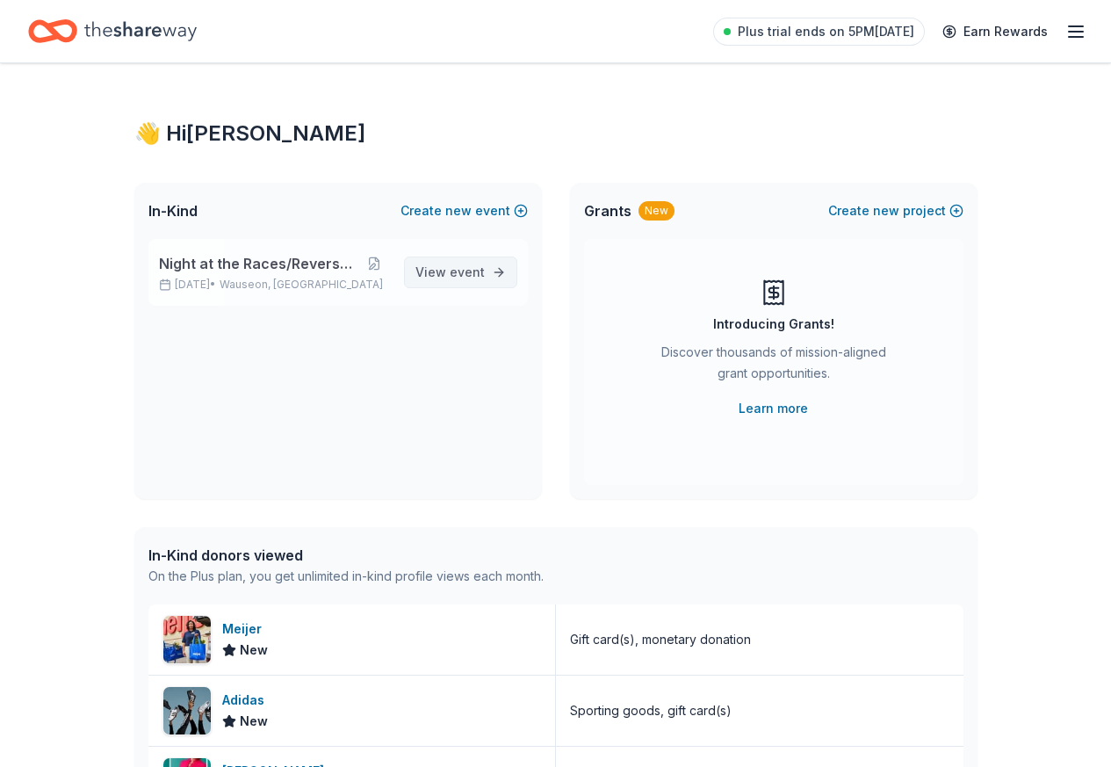
click at [466, 268] on span "event" at bounding box center [467, 271] width 35 height 15
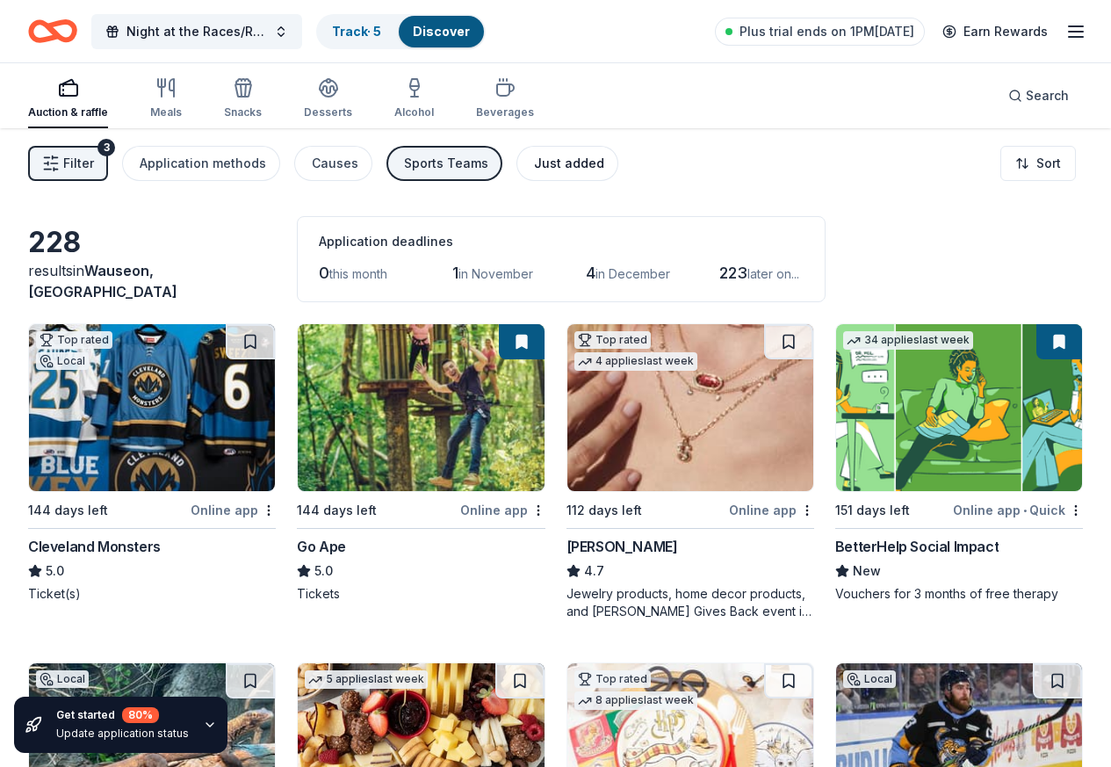
click at [568, 167] on div "Just added" at bounding box center [569, 163] width 70 height 21
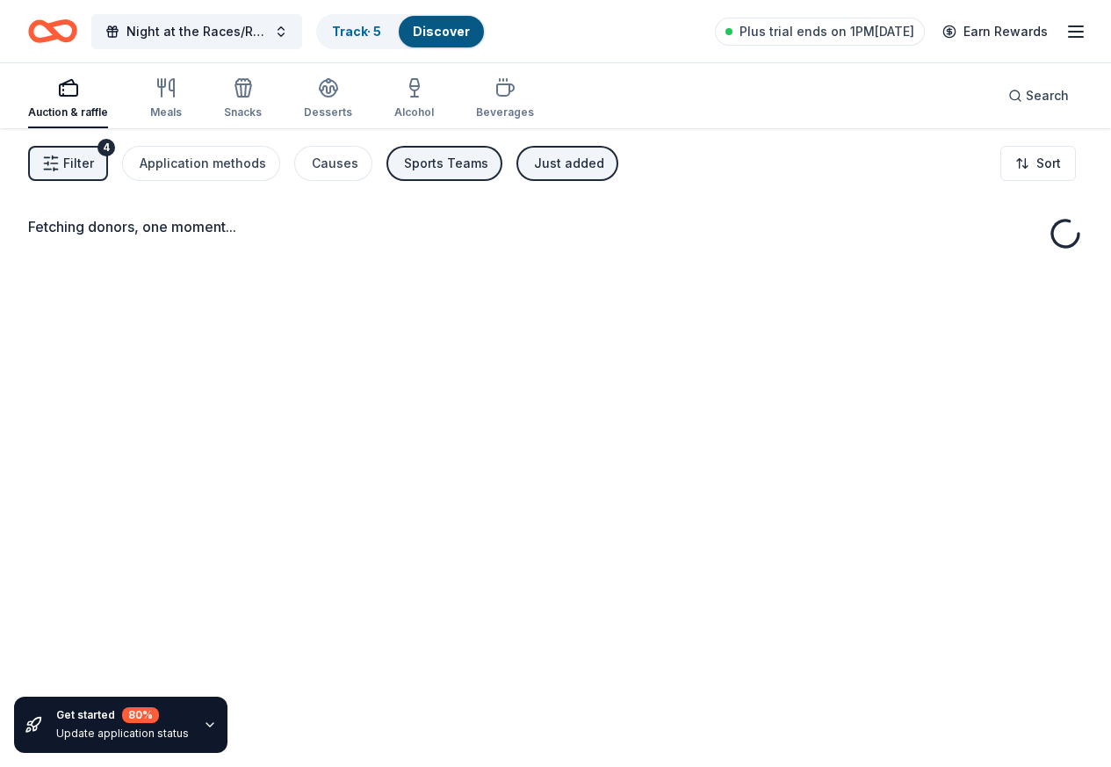
click at [472, 167] on div "Sports Teams" at bounding box center [446, 163] width 84 height 21
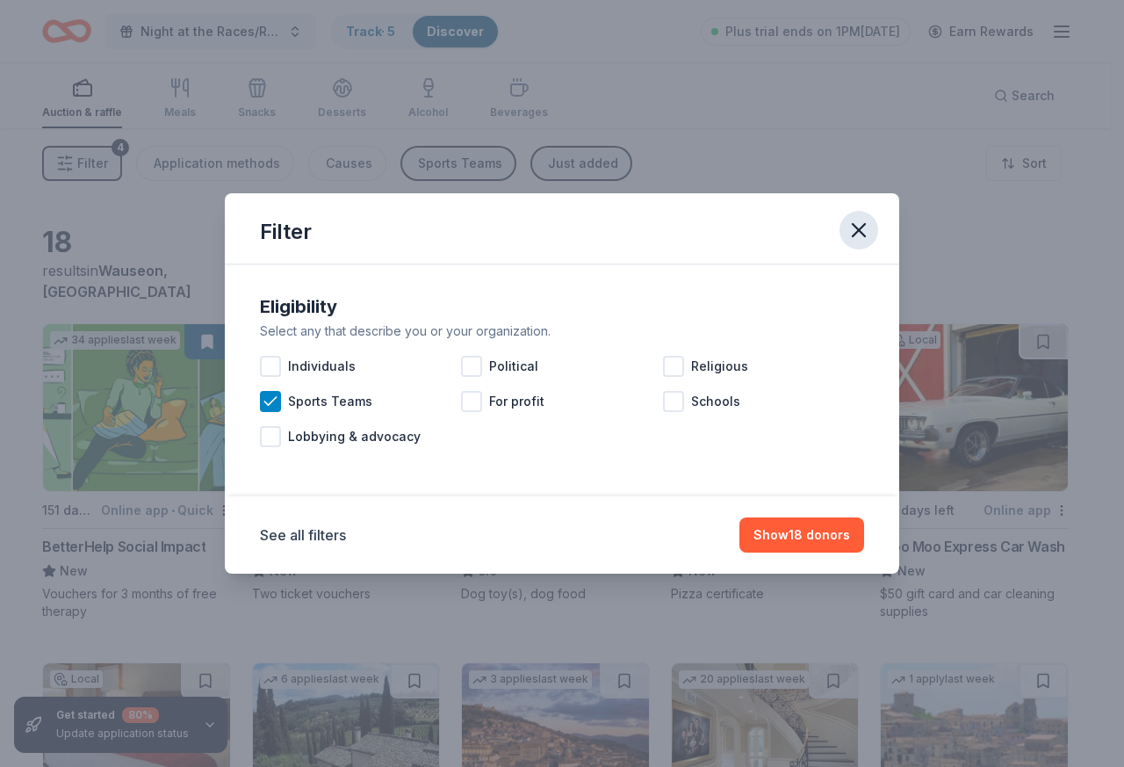
click at [858, 224] on icon "button" at bounding box center [859, 230] width 25 height 25
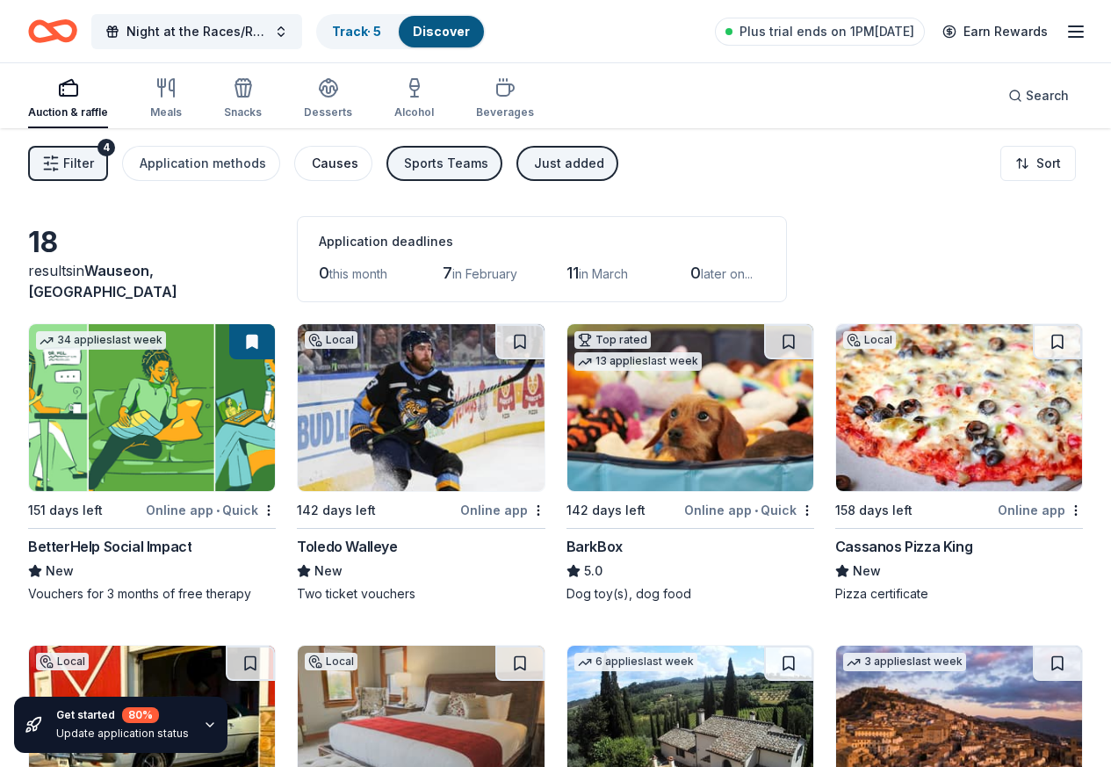
click at [352, 165] on div "Causes" at bounding box center [335, 163] width 47 height 21
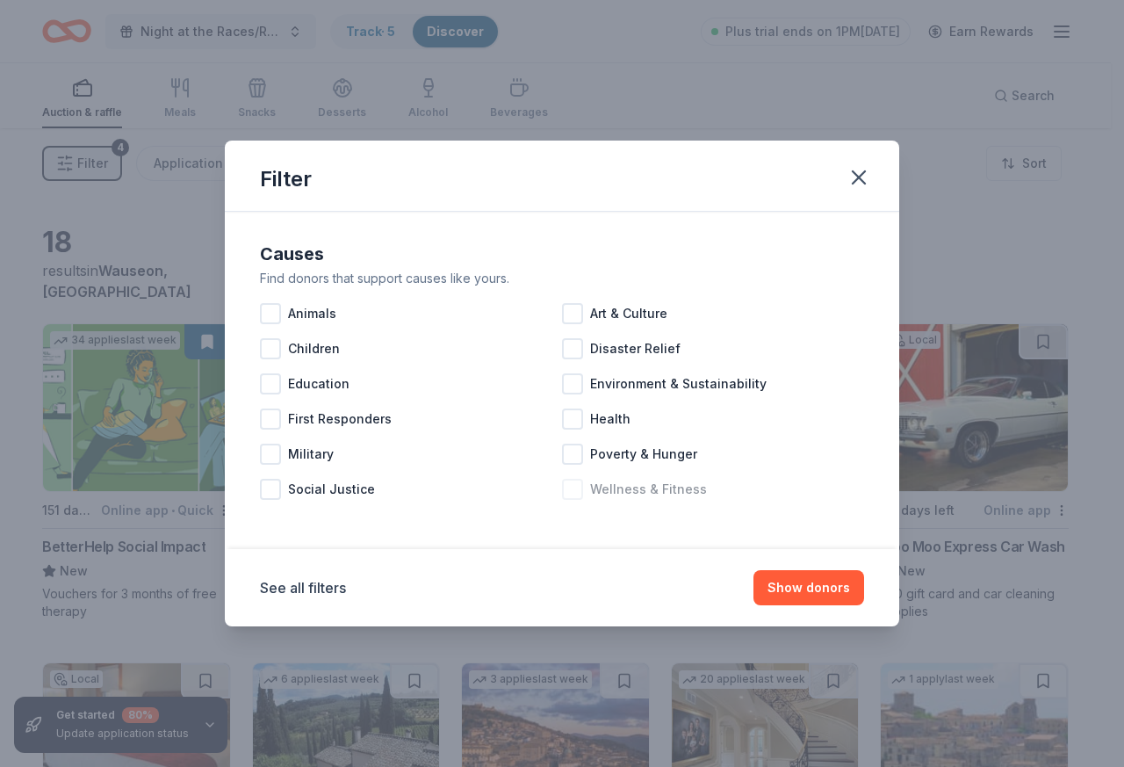
click at [572, 488] on div at bounding box center [572, 489] width 21 height 21
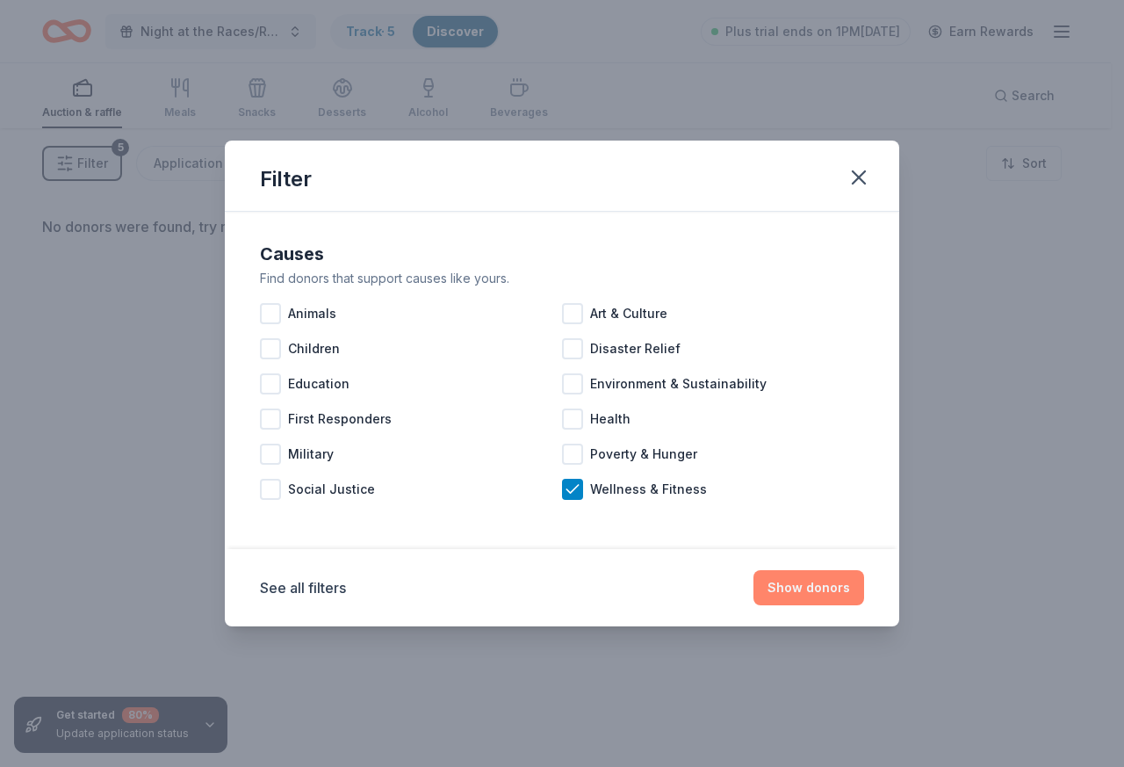
click at [813, 585] on button "Show donors" at bounding box center [808, 587] width 111 height 35
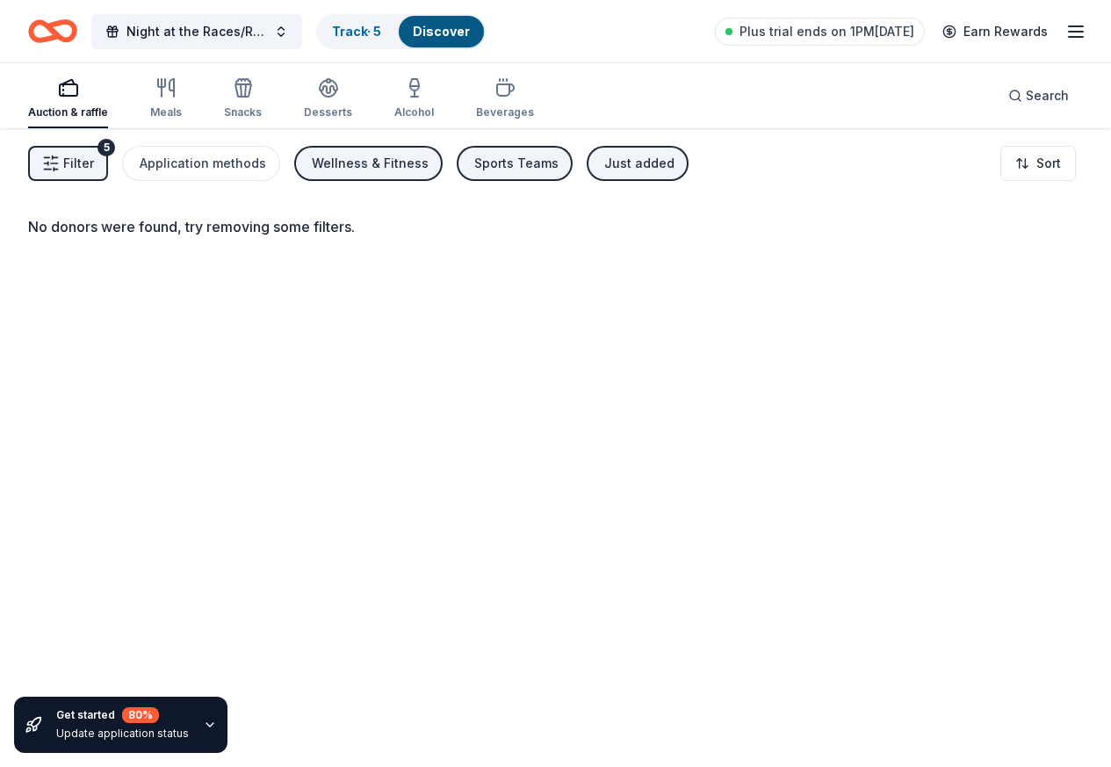
click at [60, 161] on icon "button" at bounding box center [51, 164] width 18 height 18
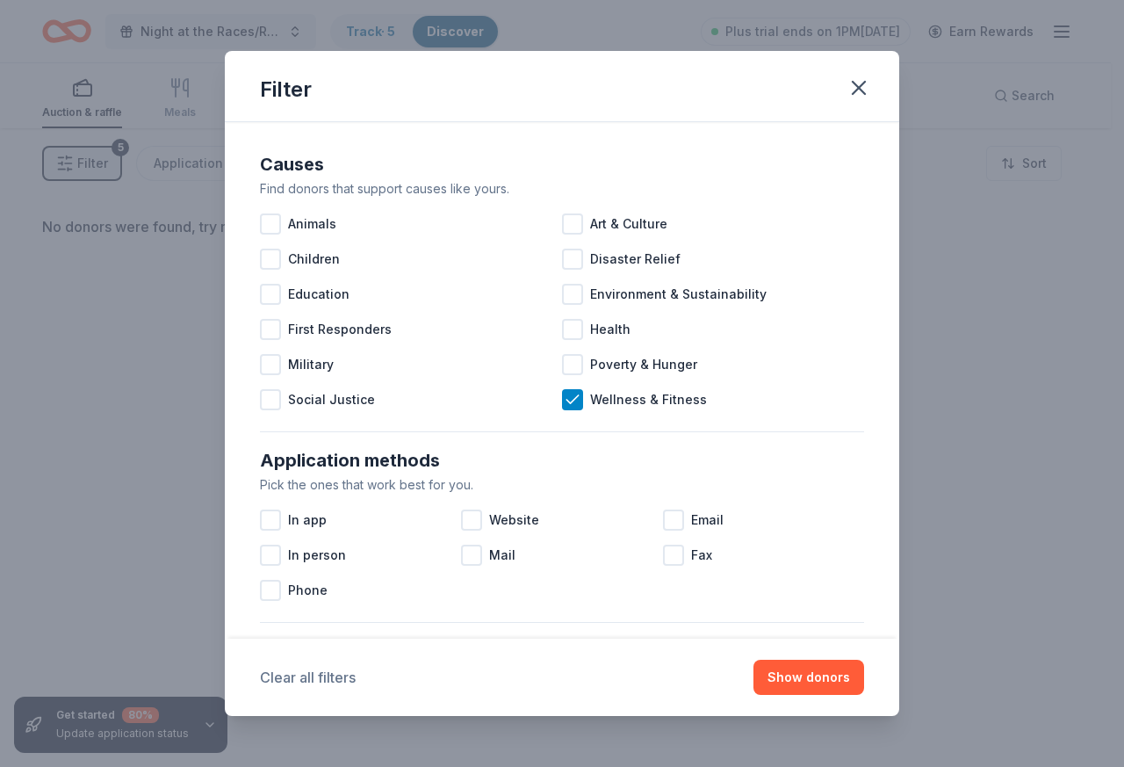
click at [314, 674] on button "Clear all filters" at bounding box center [308, 677] width 96 height 21
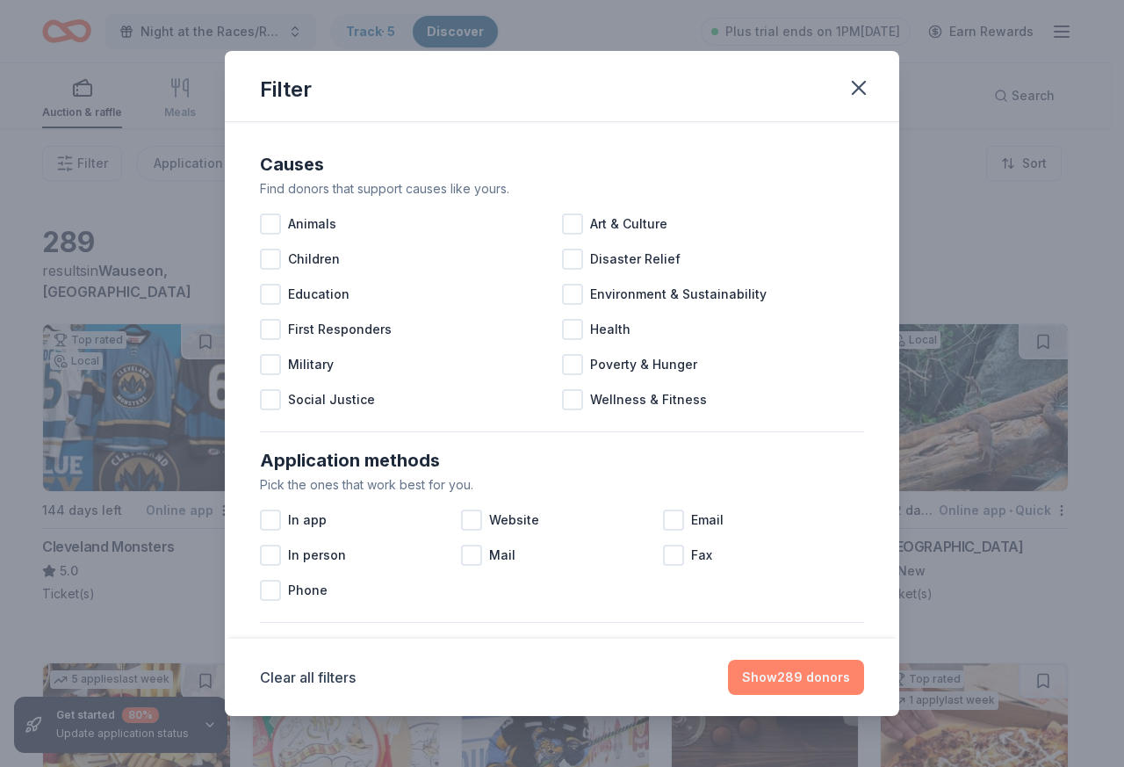
click at [804, 671] on button "Show 289 donors" at bounding box center [796, 676] width 136 height 35
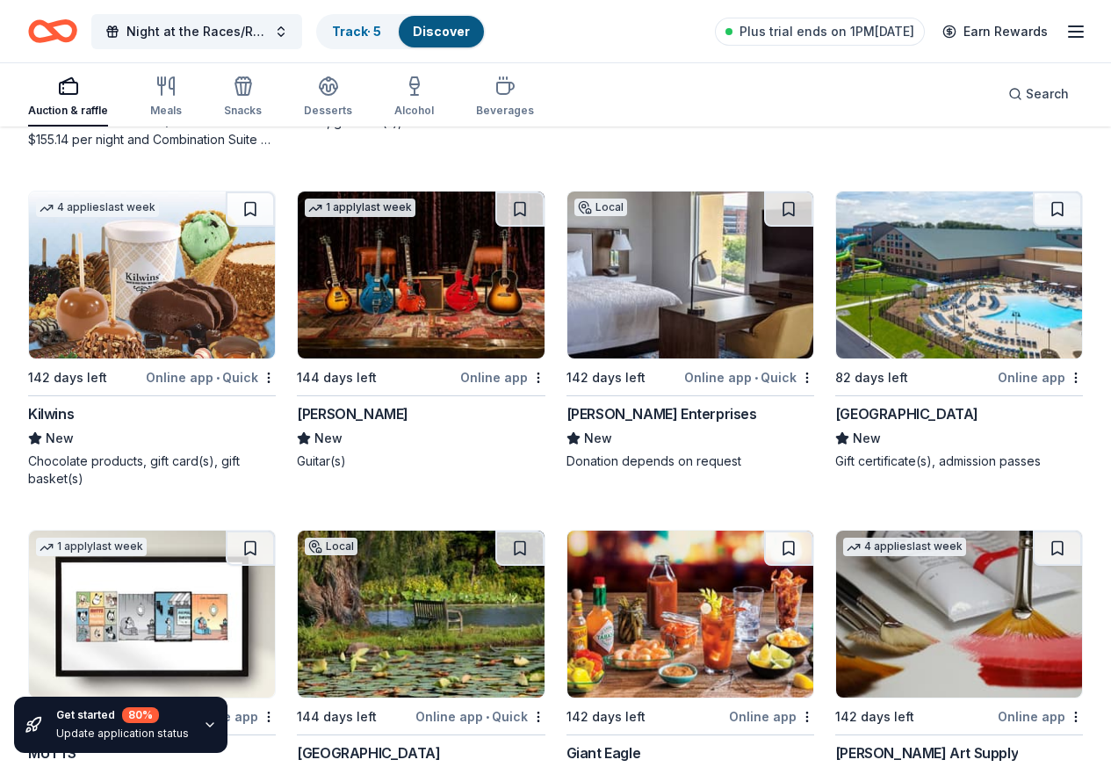
scroll to position [7773, 0]
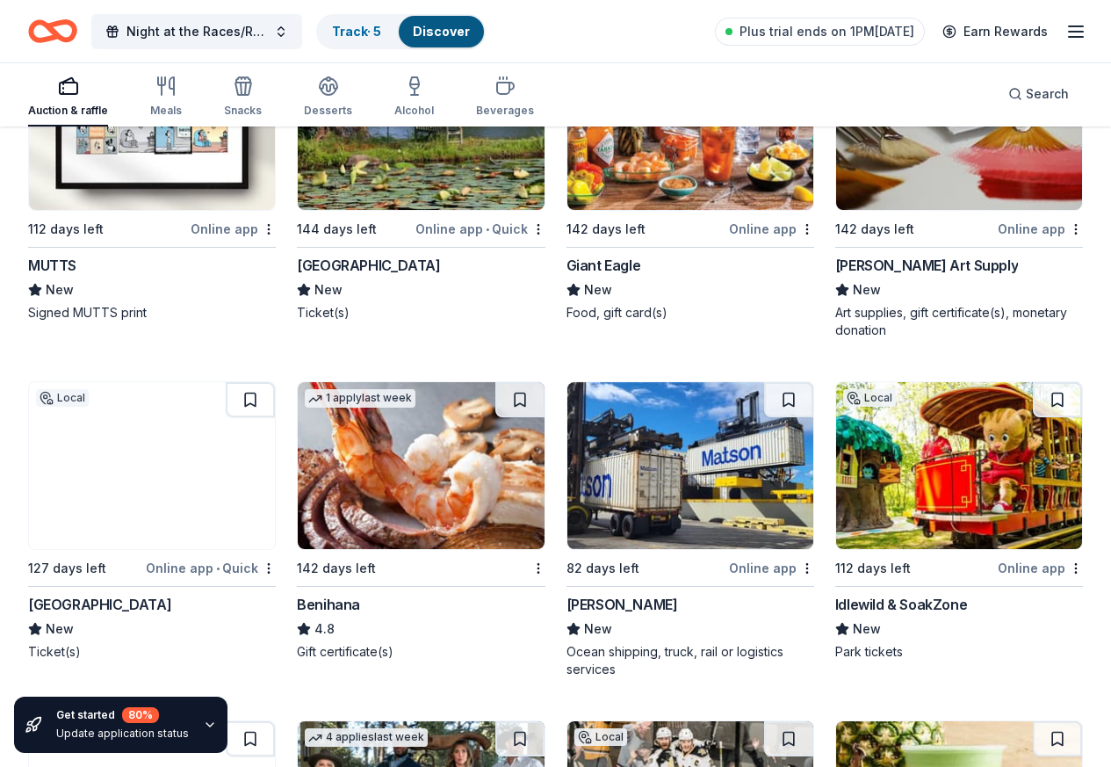
scroll to position [8299, 0]
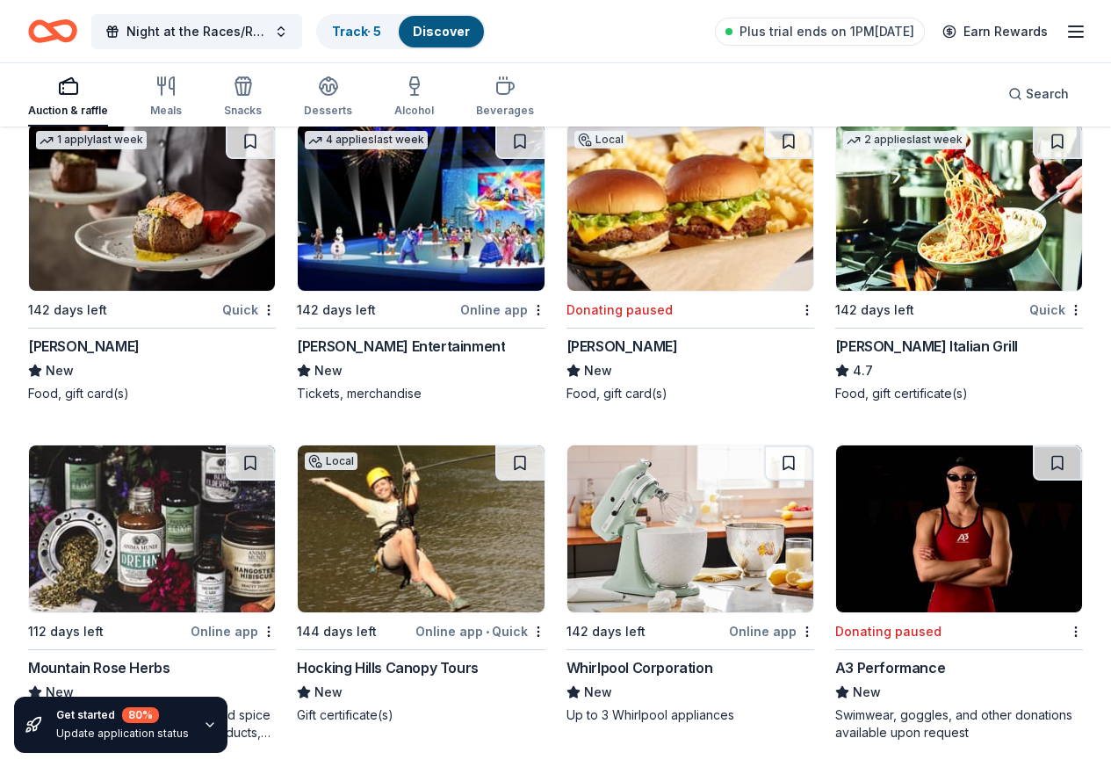
scroll to position [10906, 0]
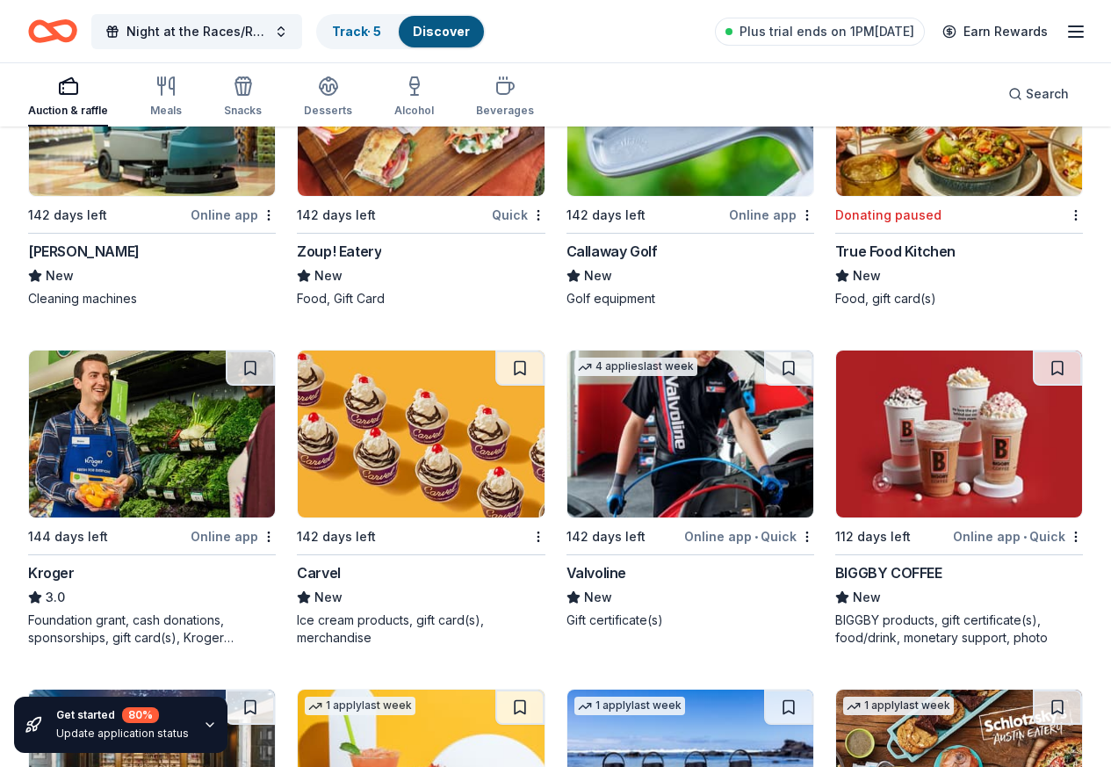
scroll to position [13617, 0]
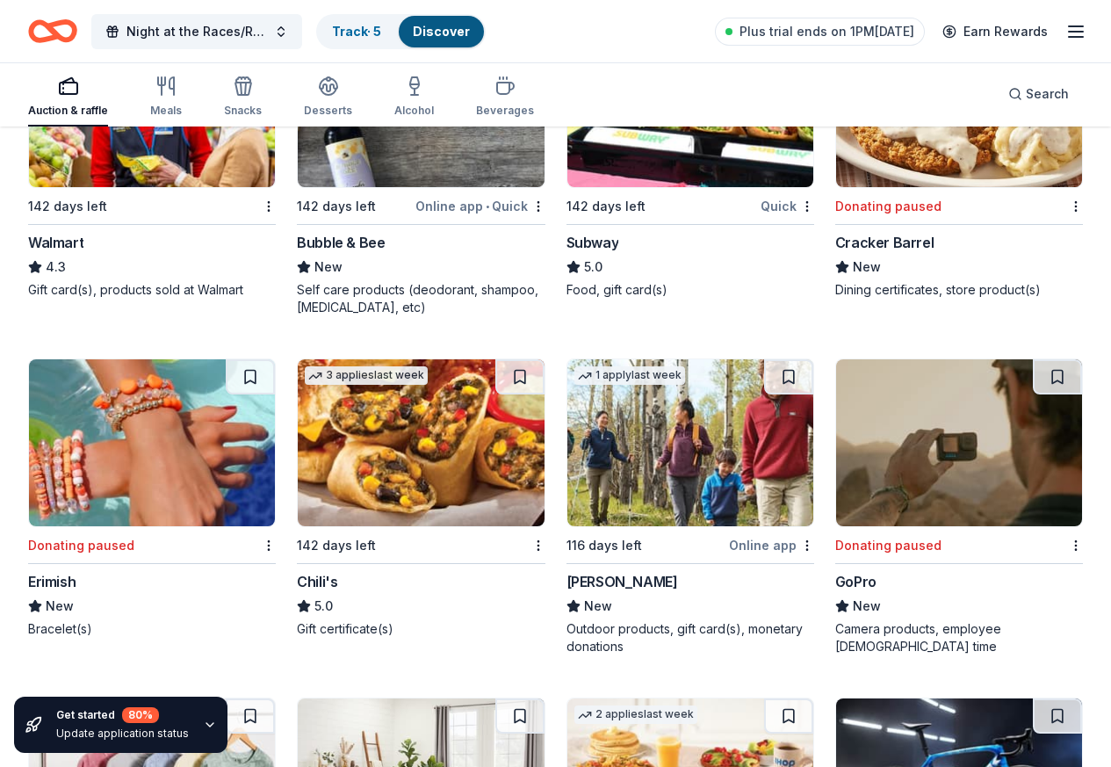
scroll to position [15616, 0]
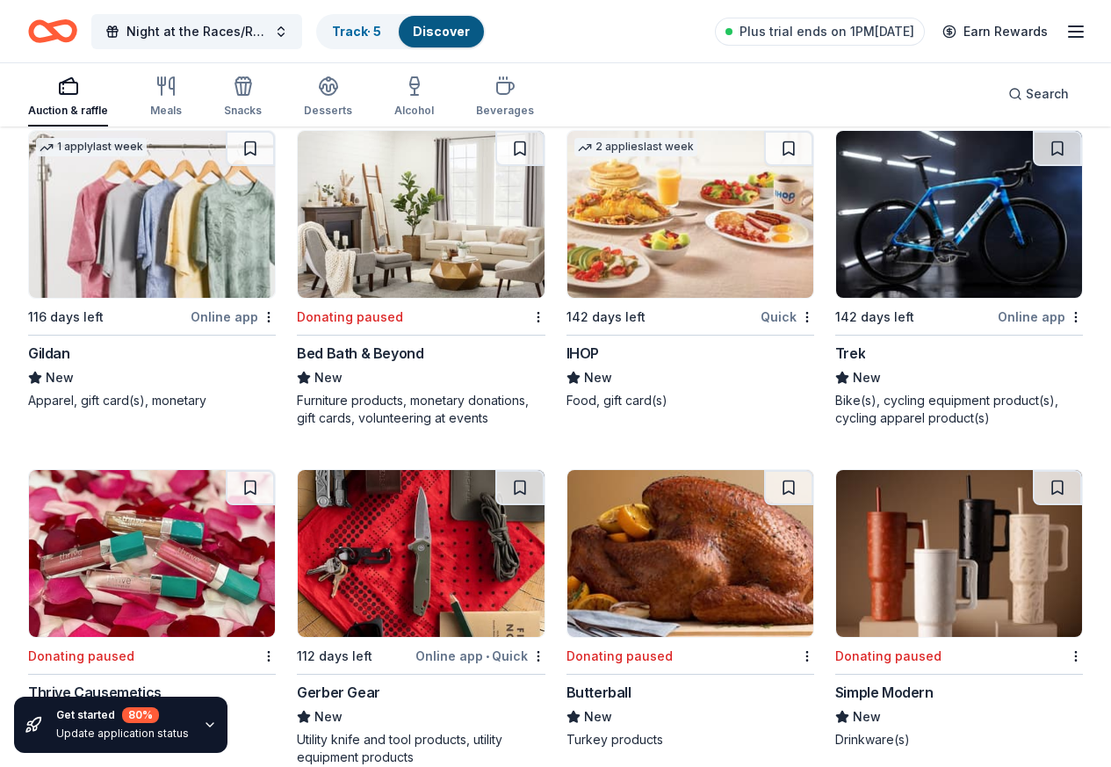
scroll to position [16189, 0]
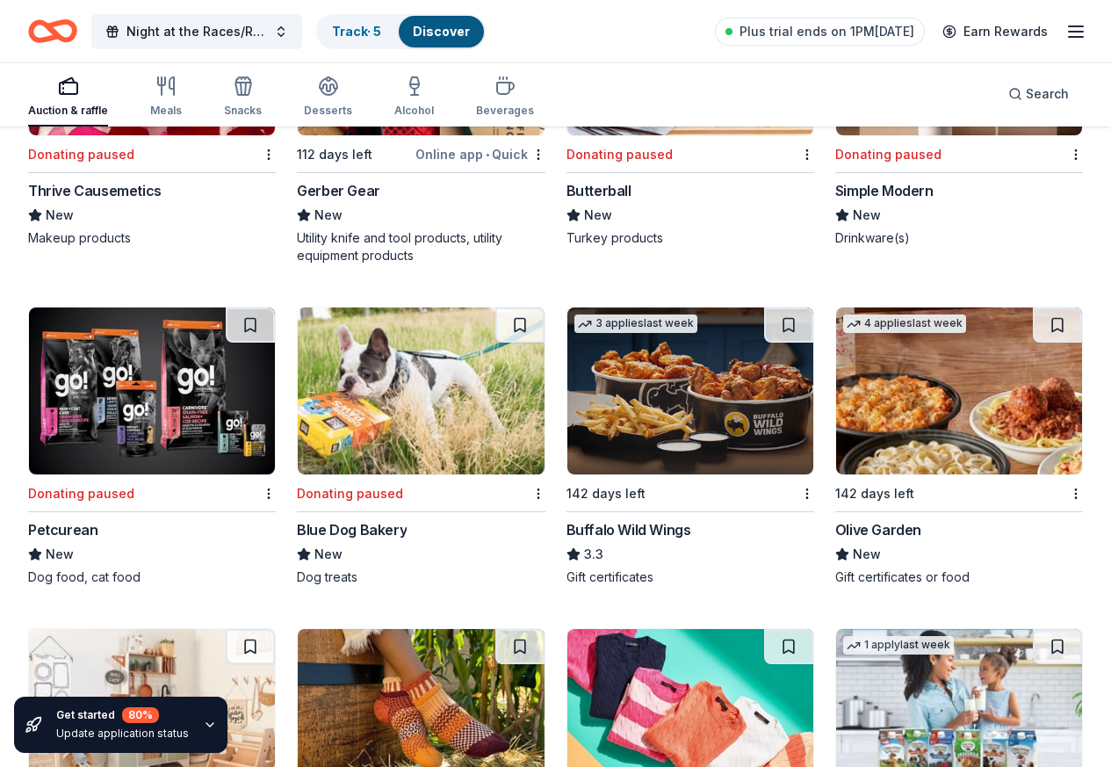
scroll to position [16691, 0]
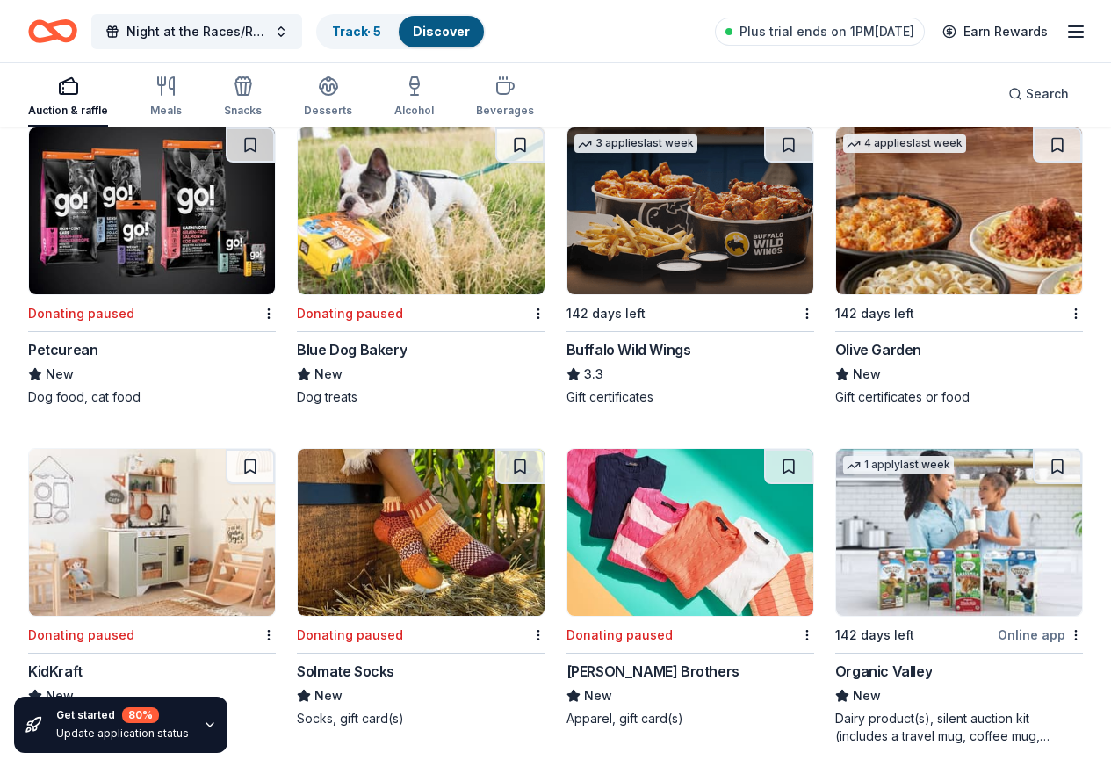
scroll to position [16716, 0]
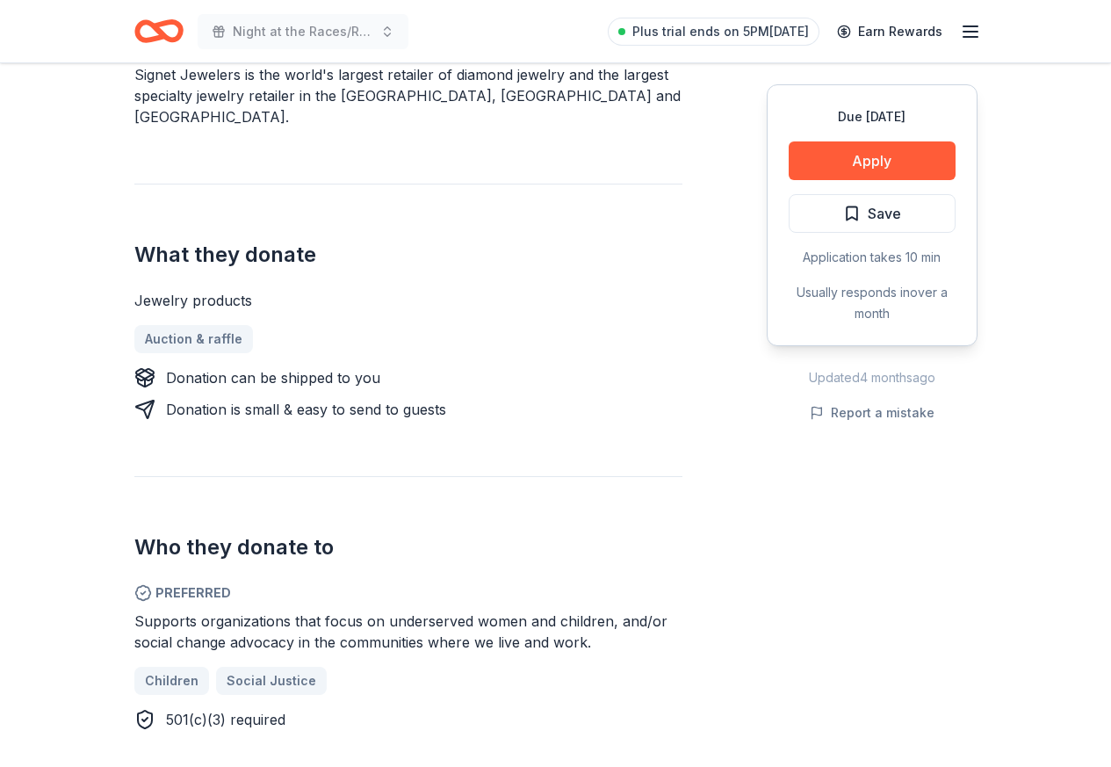
scroll to position [615, 0]
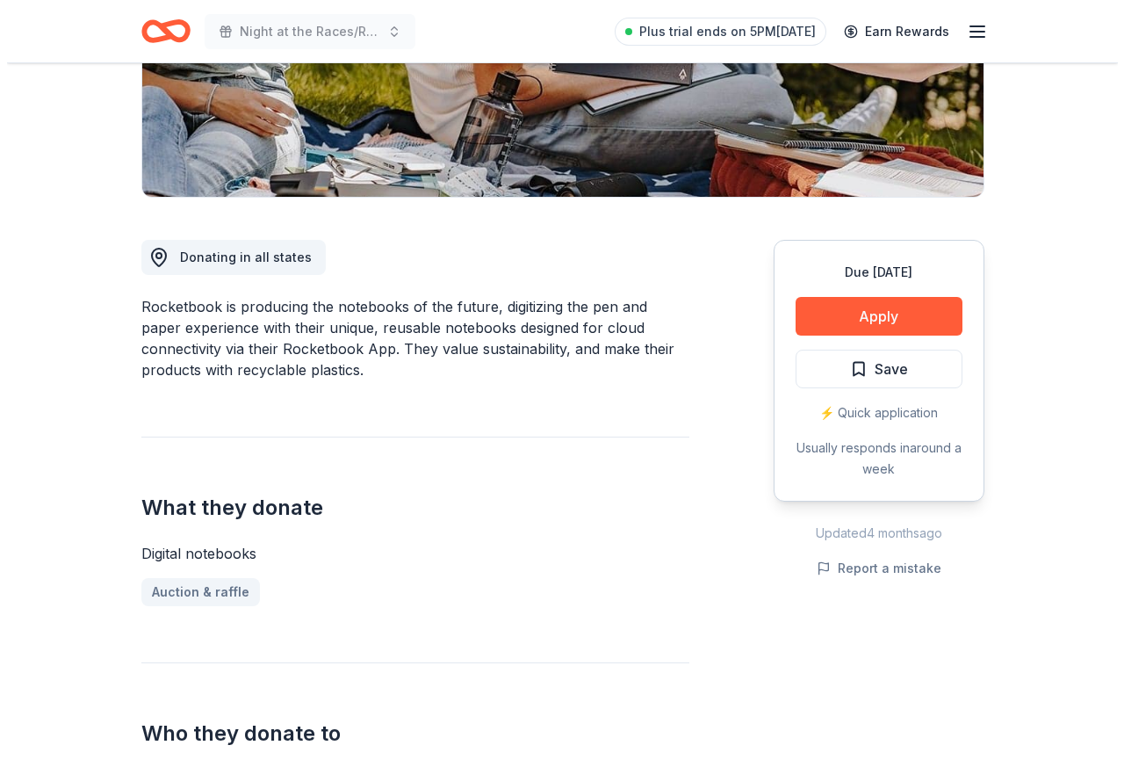
scroll to position [351, 0]
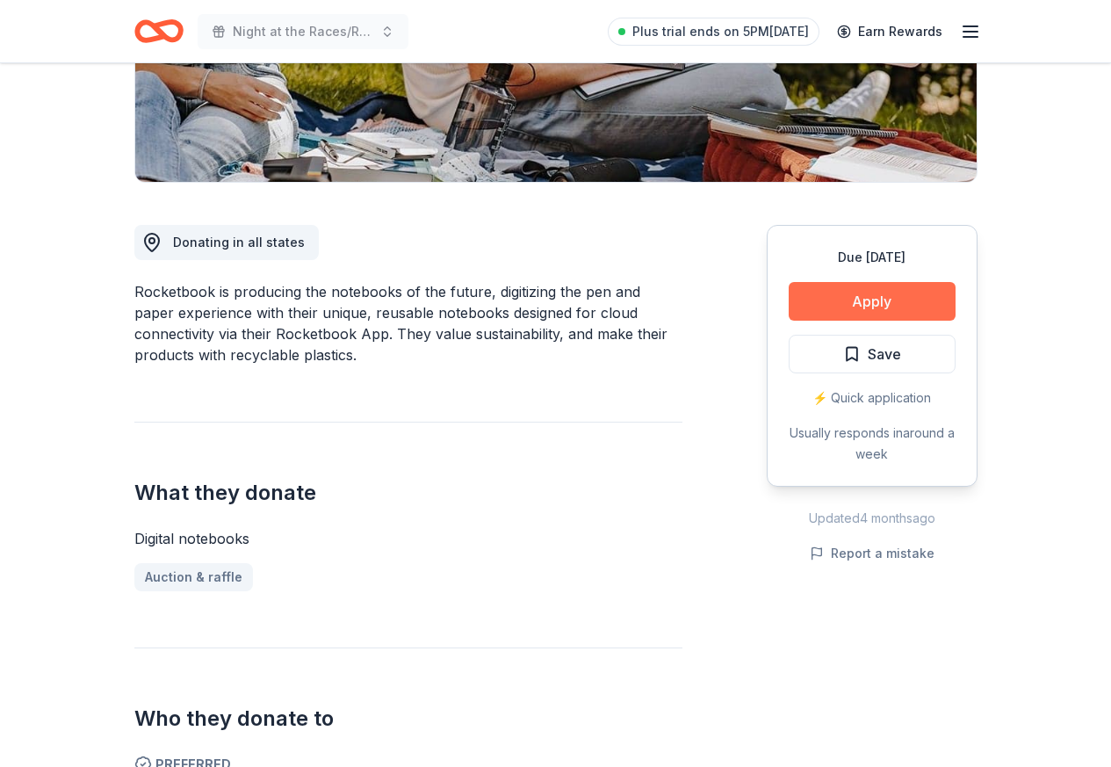
click at [851, 304] on button "Apply" at bounding box center [872, 301] width 167 height 39
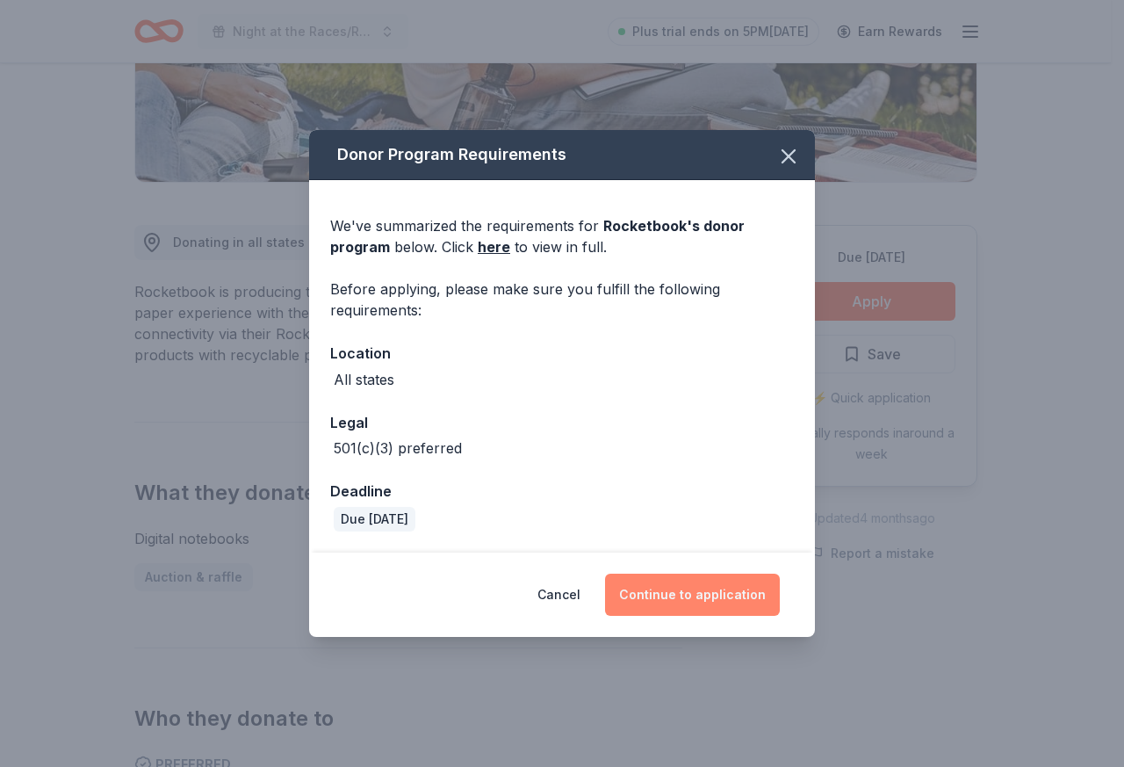
click at [646, 592] on button "Continue to application" at bounding box center [692, 594] width 175 height 42
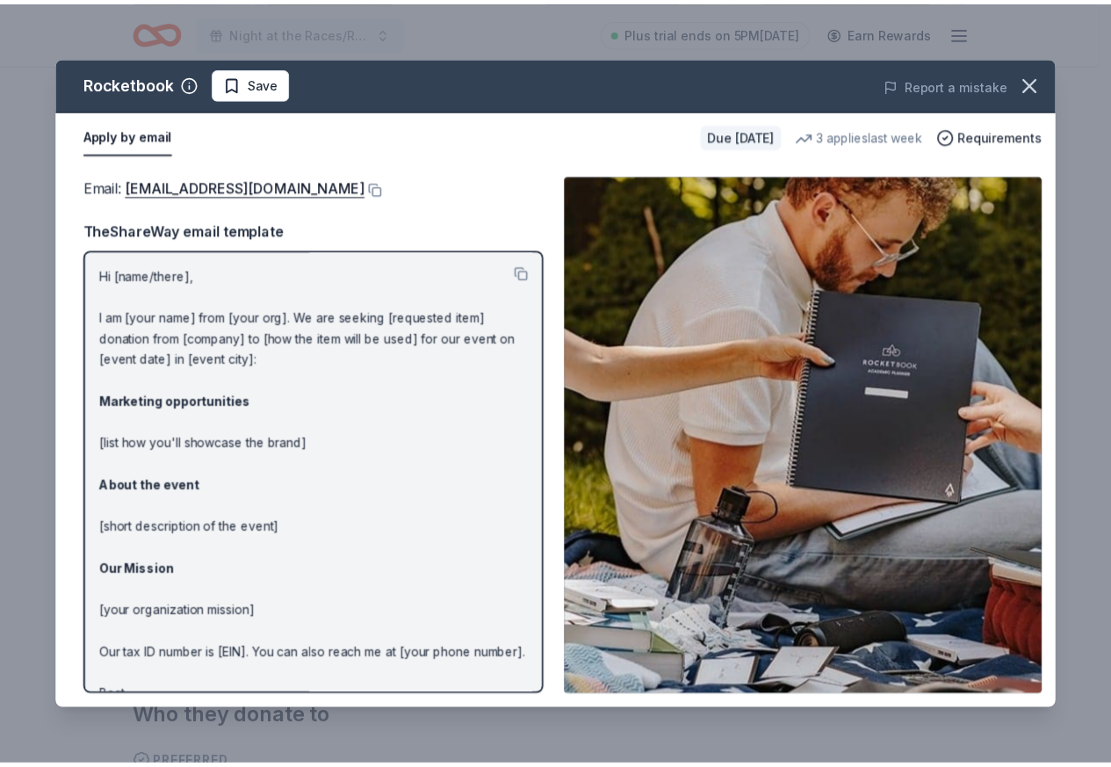
scroll to position [0, 0]
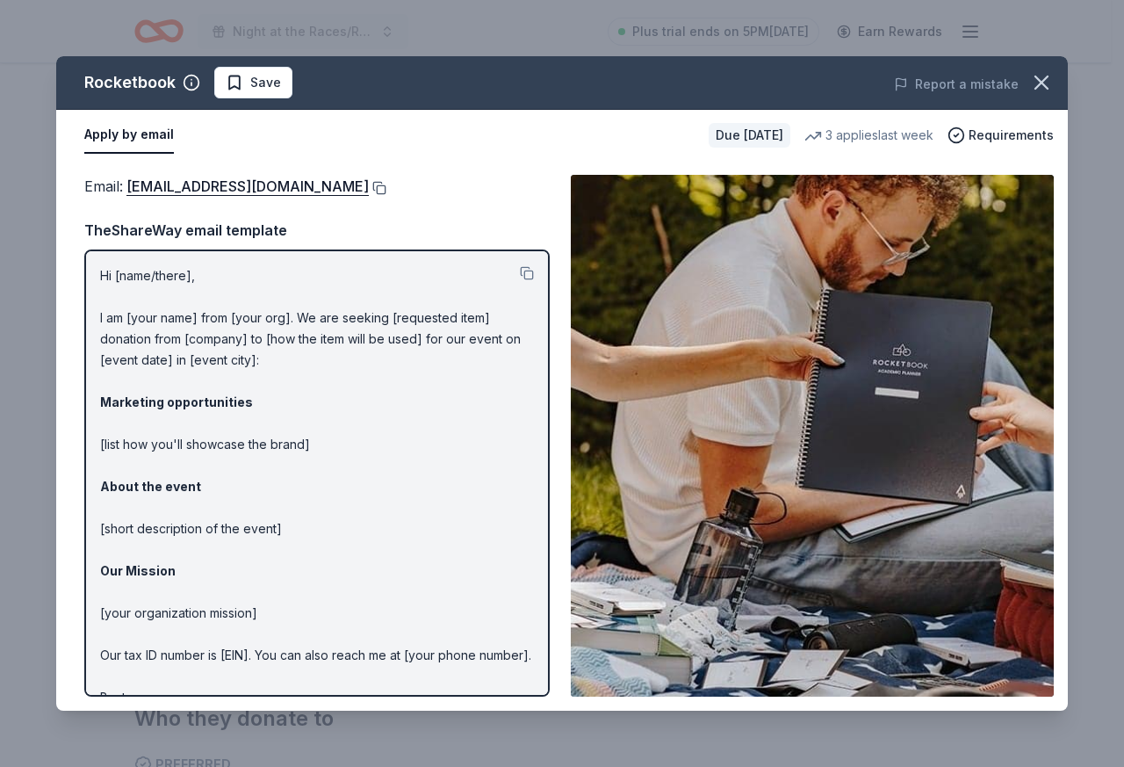
click at [386, 189] on button at bounding box center [378, 188] width 18 height 14
click at [1041, 87] on icon "button" at bounding box center [1041, 82] width 25 height 25
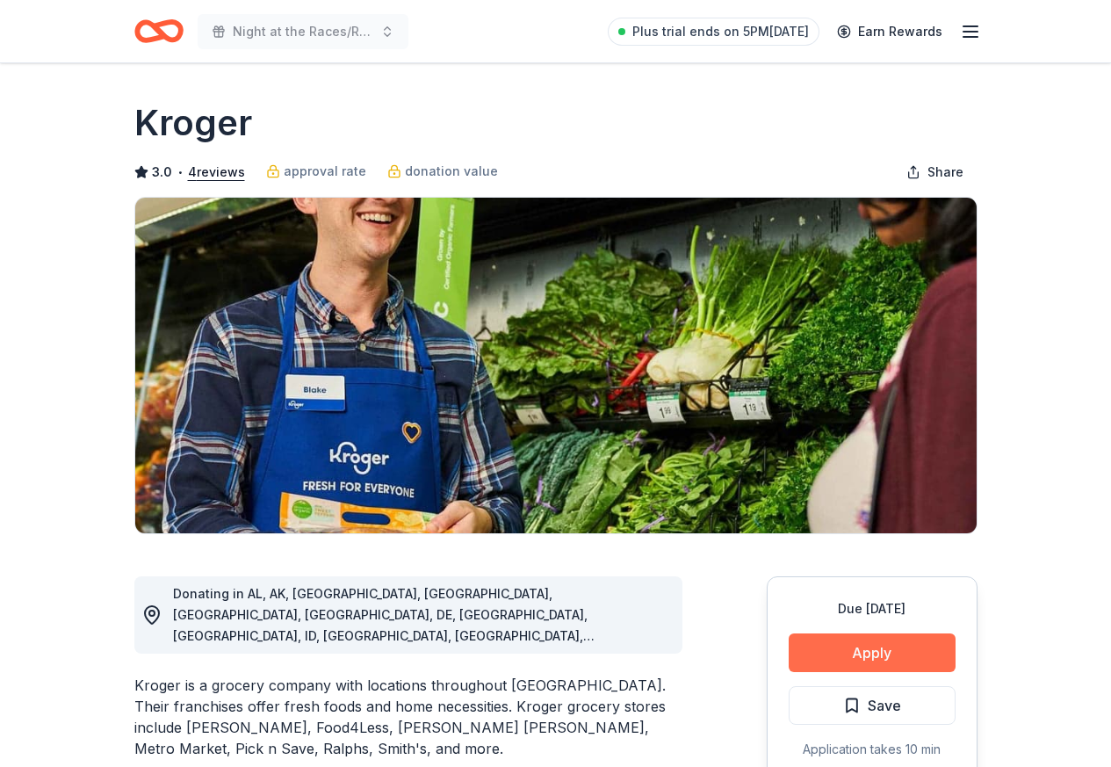
click at [838, 643] on button "Apply" at bounding box center [872, 652] width 167 height 39
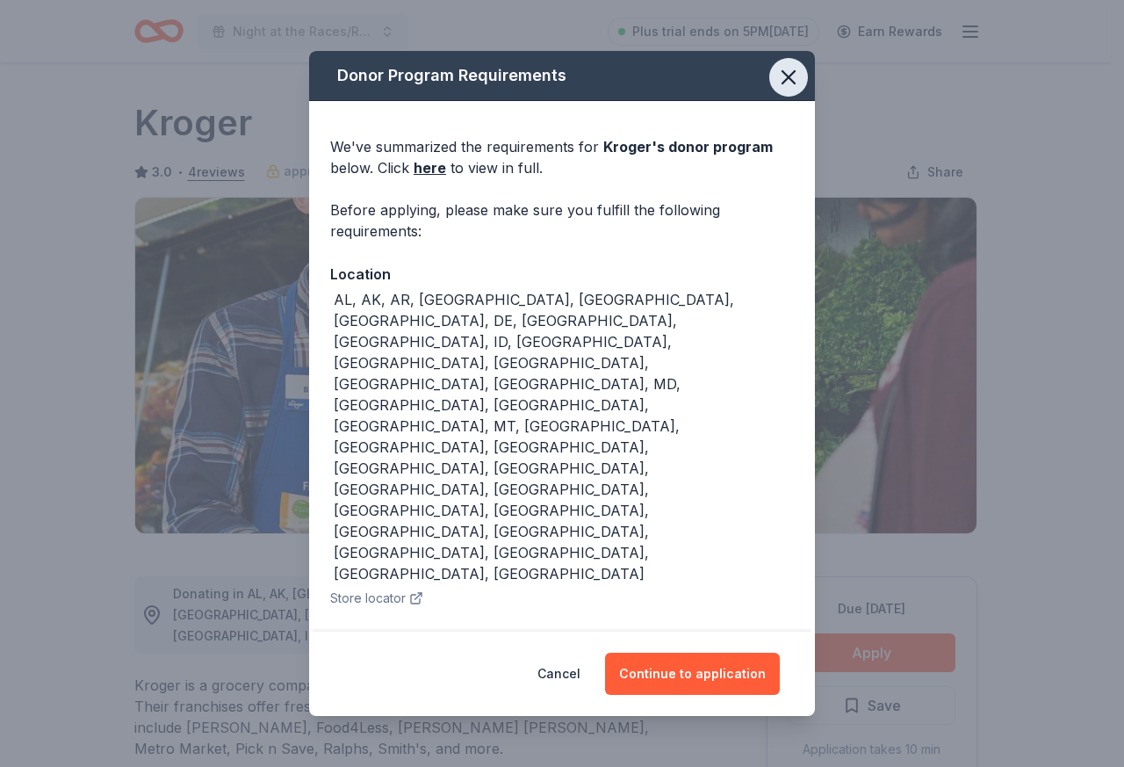
click at [792, 76] on icon "button" at bounding box center [788, 77] width 25 height 25
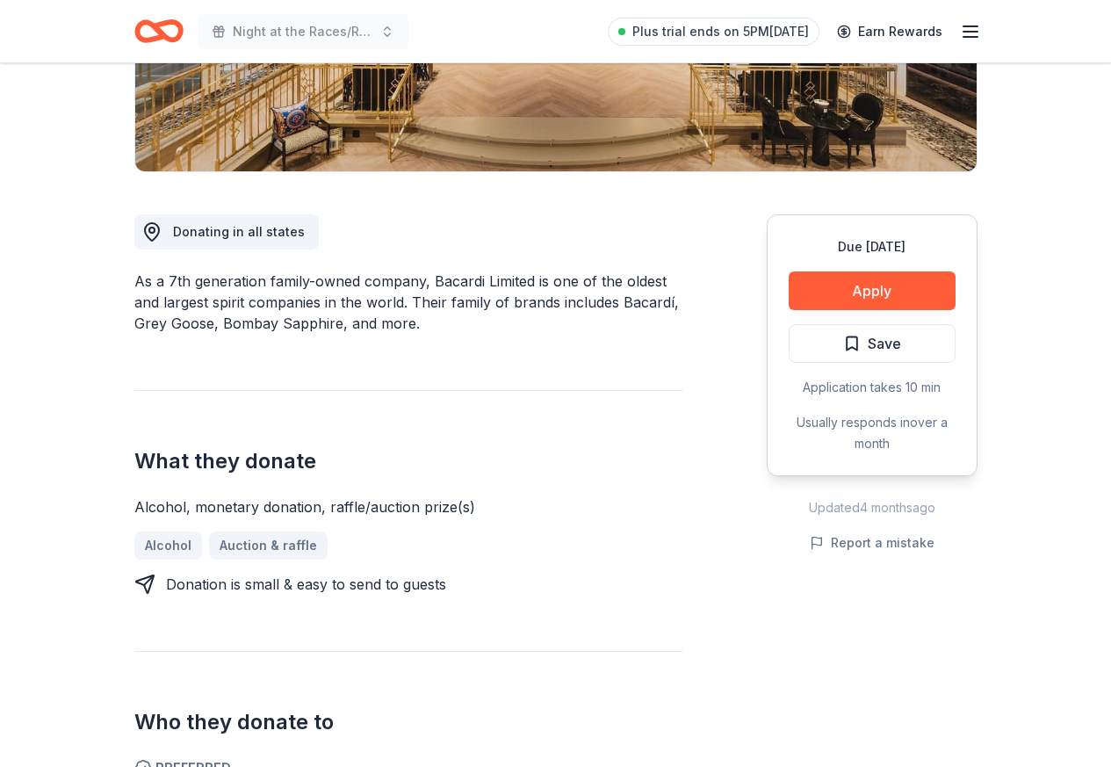
scroll to position [351, 0]
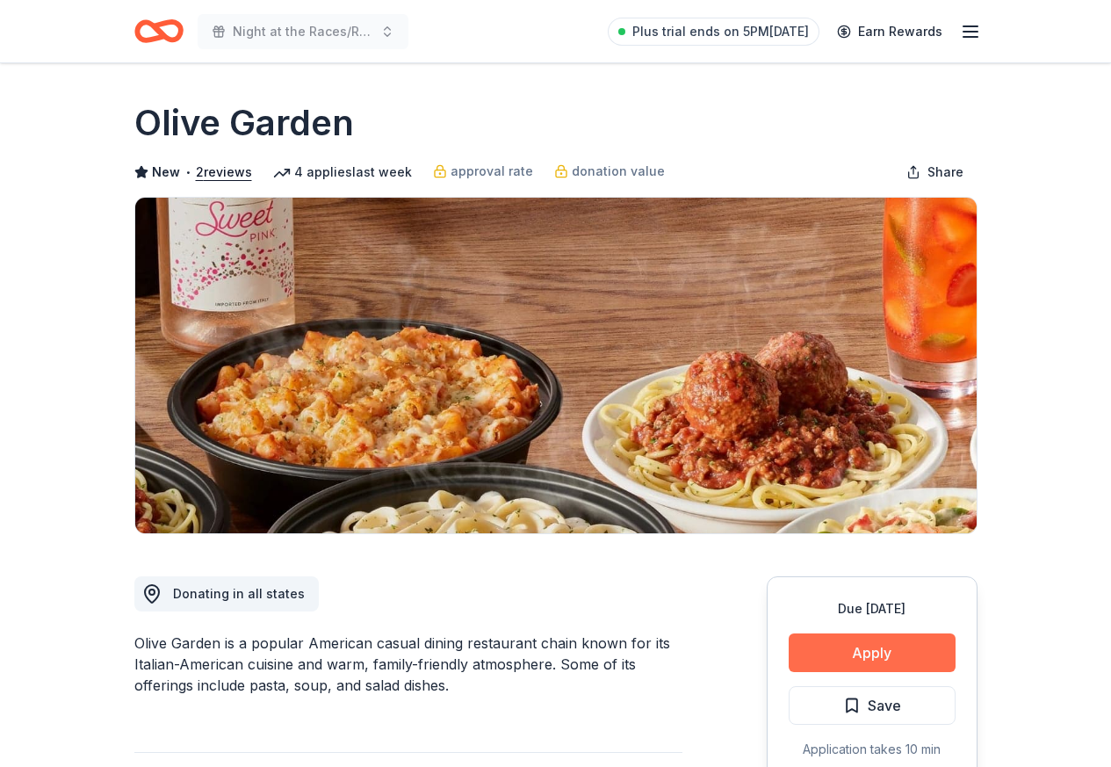
click at [839, 652] on button "Apply" at bounding box center [872, 652] width 167 height 39
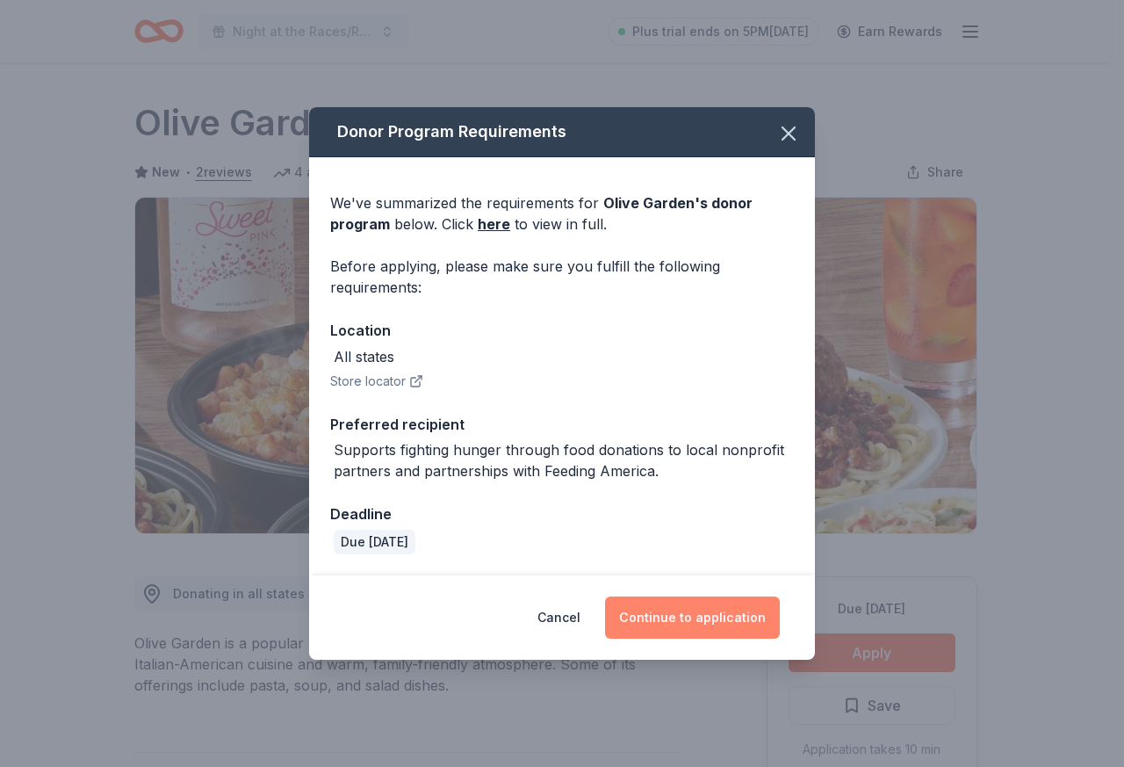
click at [659, 614] on button "Continue to application" at bounding box center [692, 617] width 175 height 42
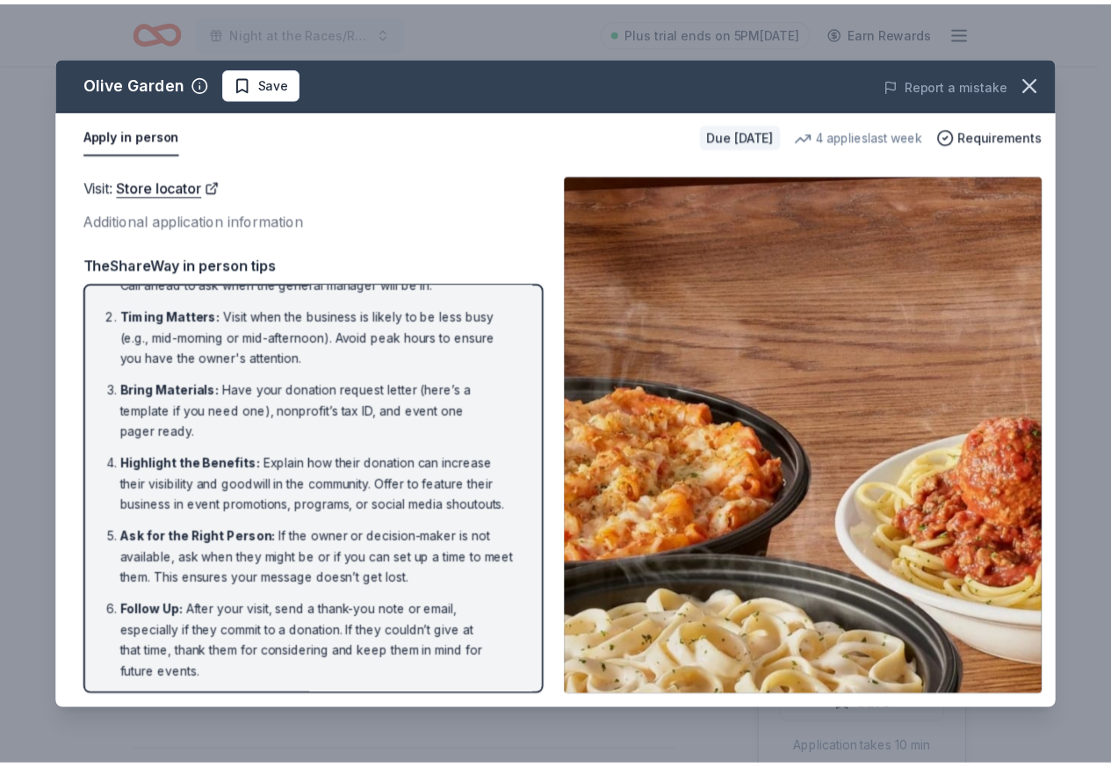
scroll to position [71, 0]
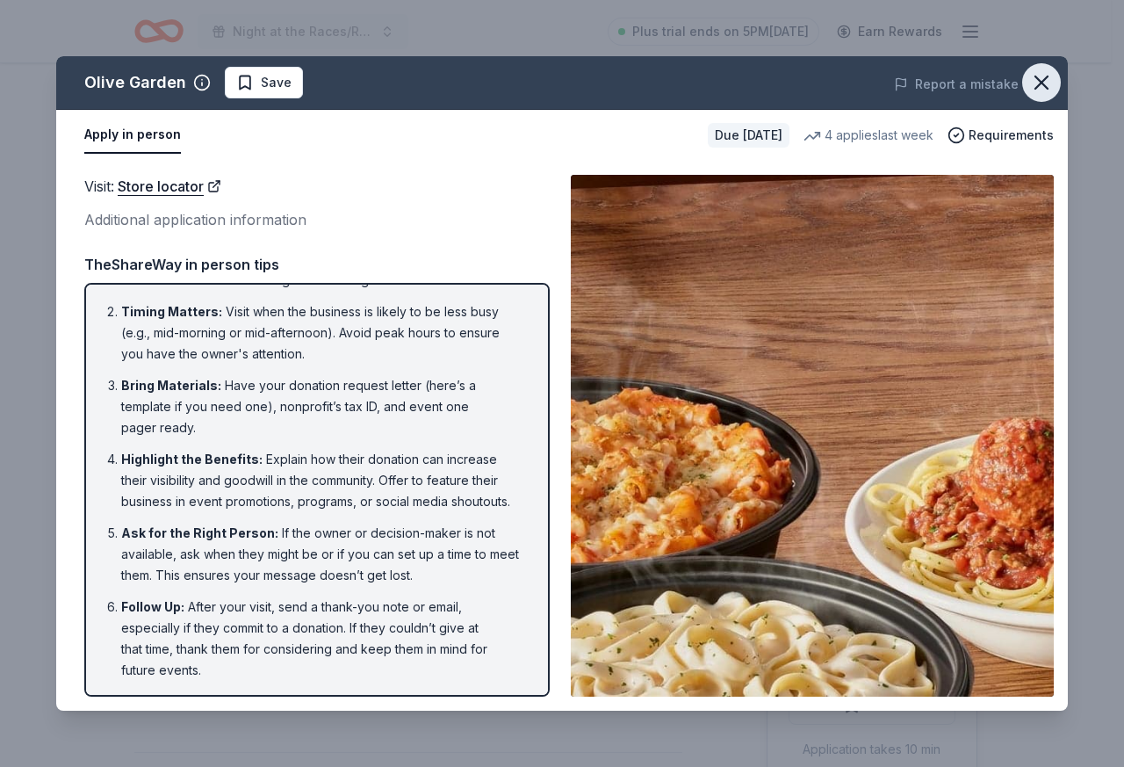
click at [1056, 76] on button "button" at bounding box center [1041, 82] width 39 height 39
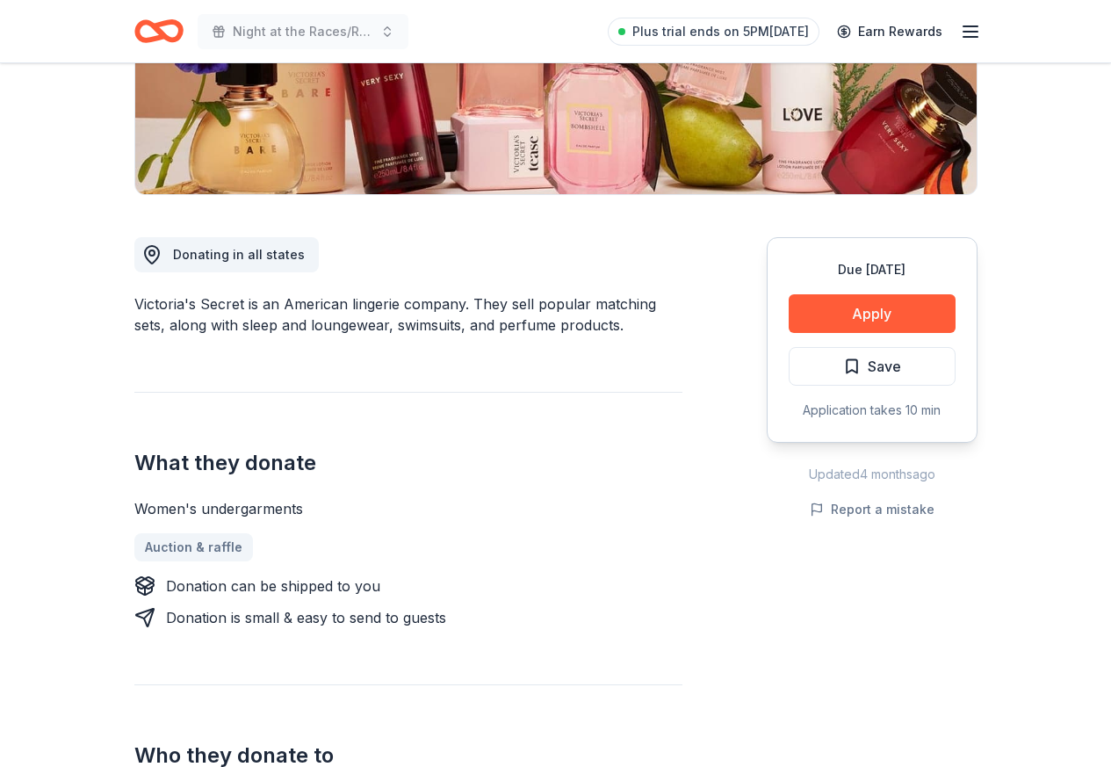
scroll to position [615, 0]
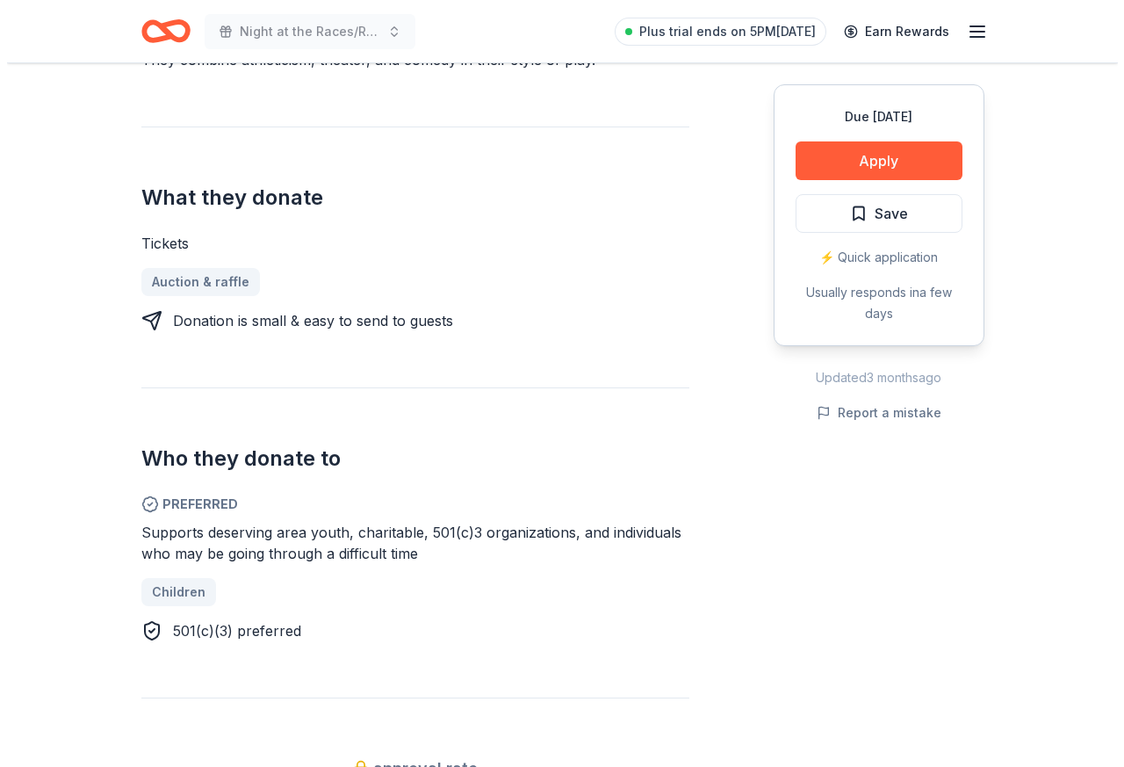
scroll to position [615, 0]
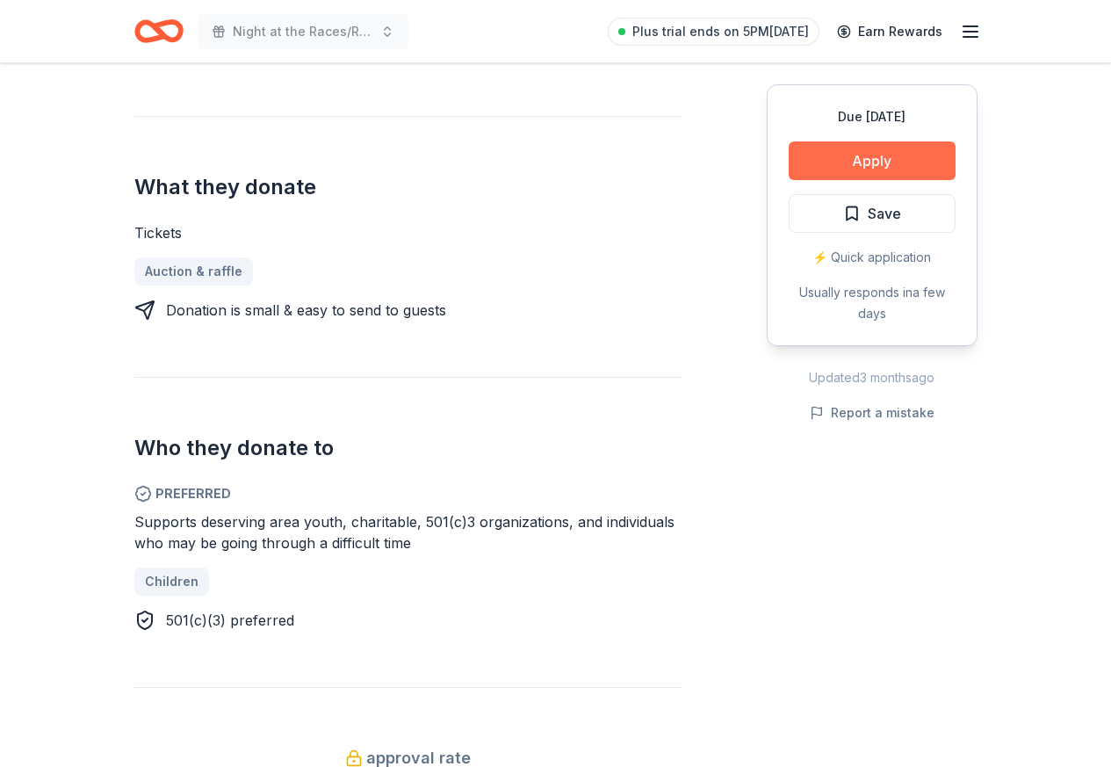
click at [870, 162] on button "Apply" at bounding box center [872, 160] width 167 height 39
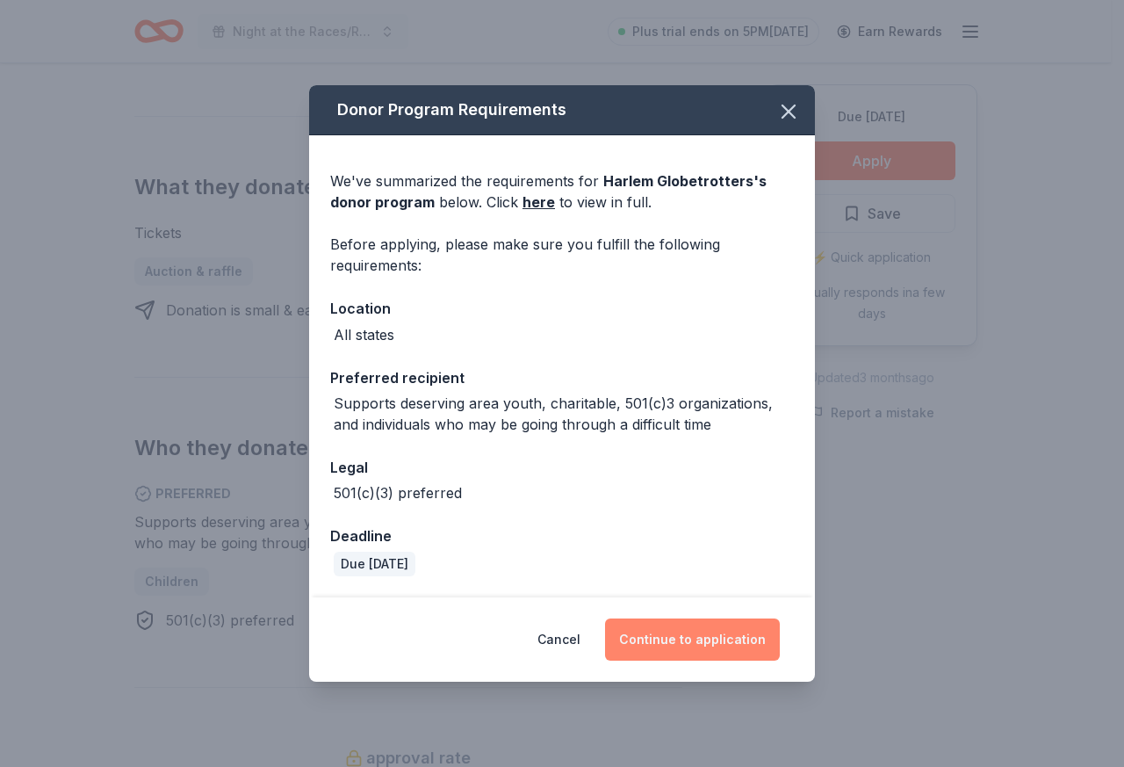
click at [676, 639] on button "Continue to application" at bounding box center [692, 639] width 175 height 42
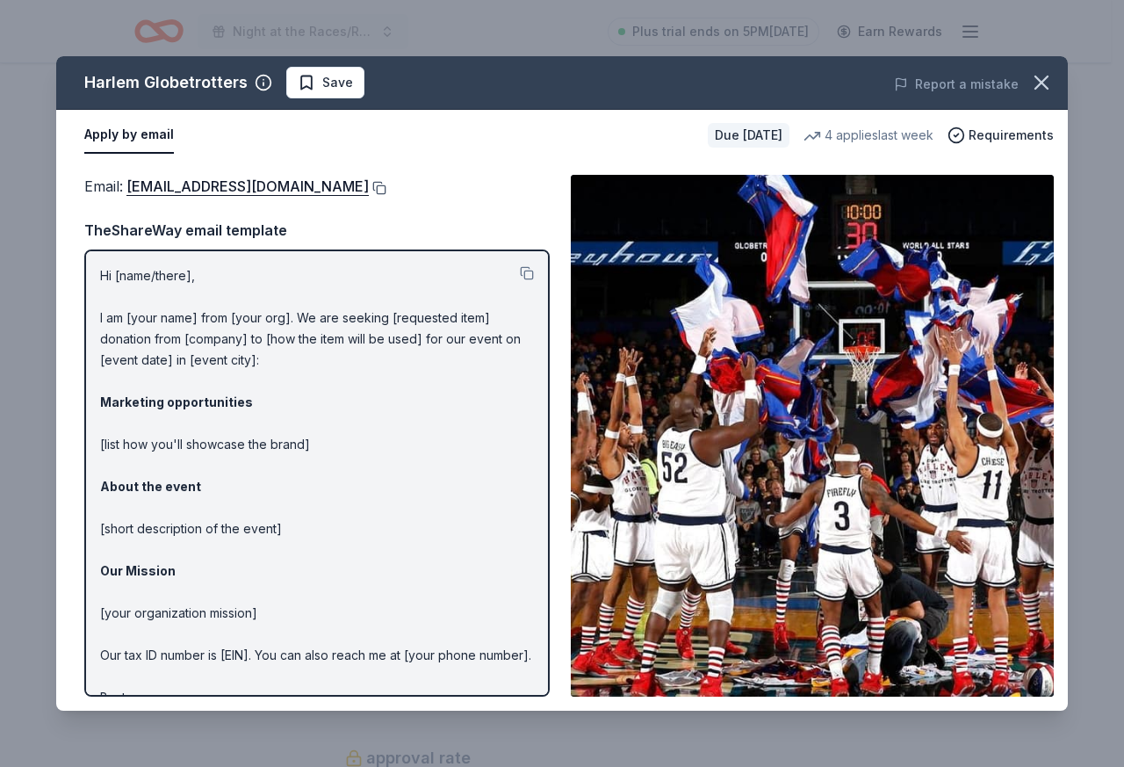
click at [369, 190] on button at bounding box center [378, 188] width 18 height 14
